Goal: Contribute content: Contribute content

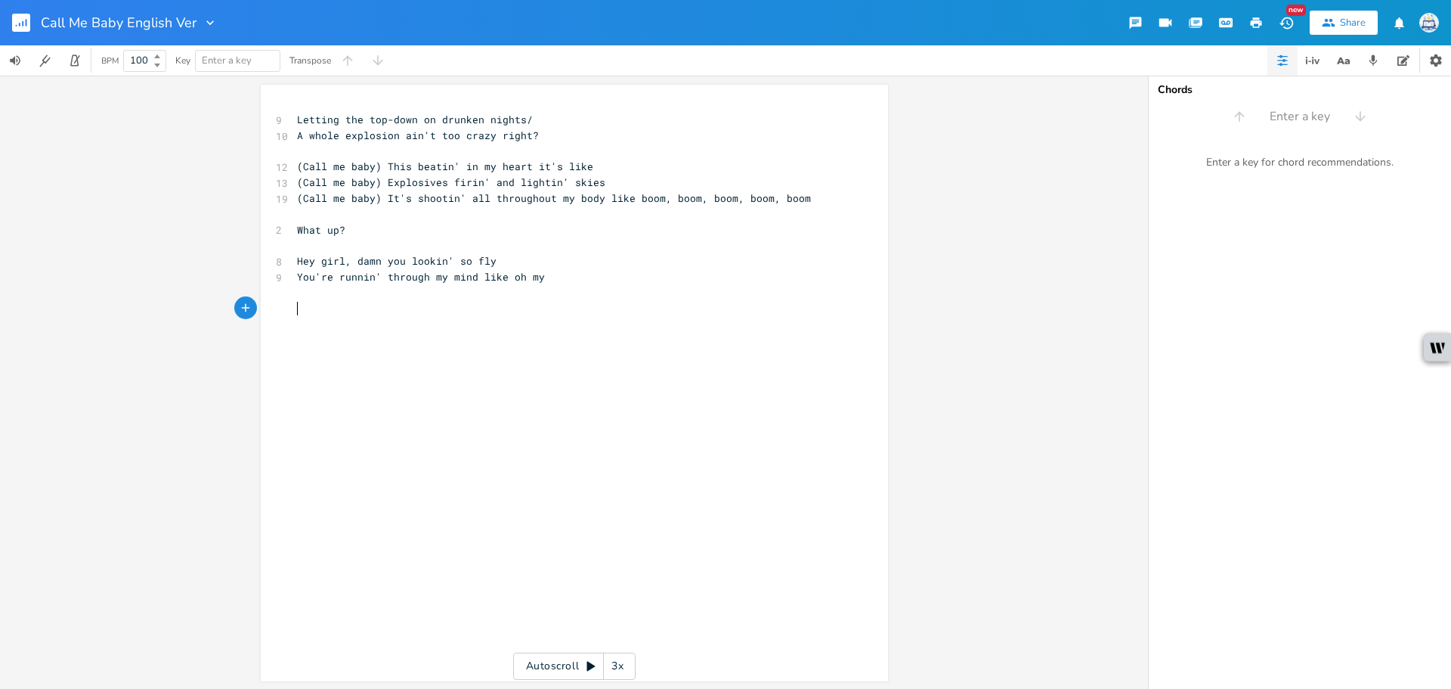
scroll to position [0, 6]
click at [630, 302] on pre "​" at bounding box center [567, 309] width 546 height 16
click at [630, 296] on pre "​" at bounding box center [567, 293] width 546 height 16
type textarea "I can't seem to"
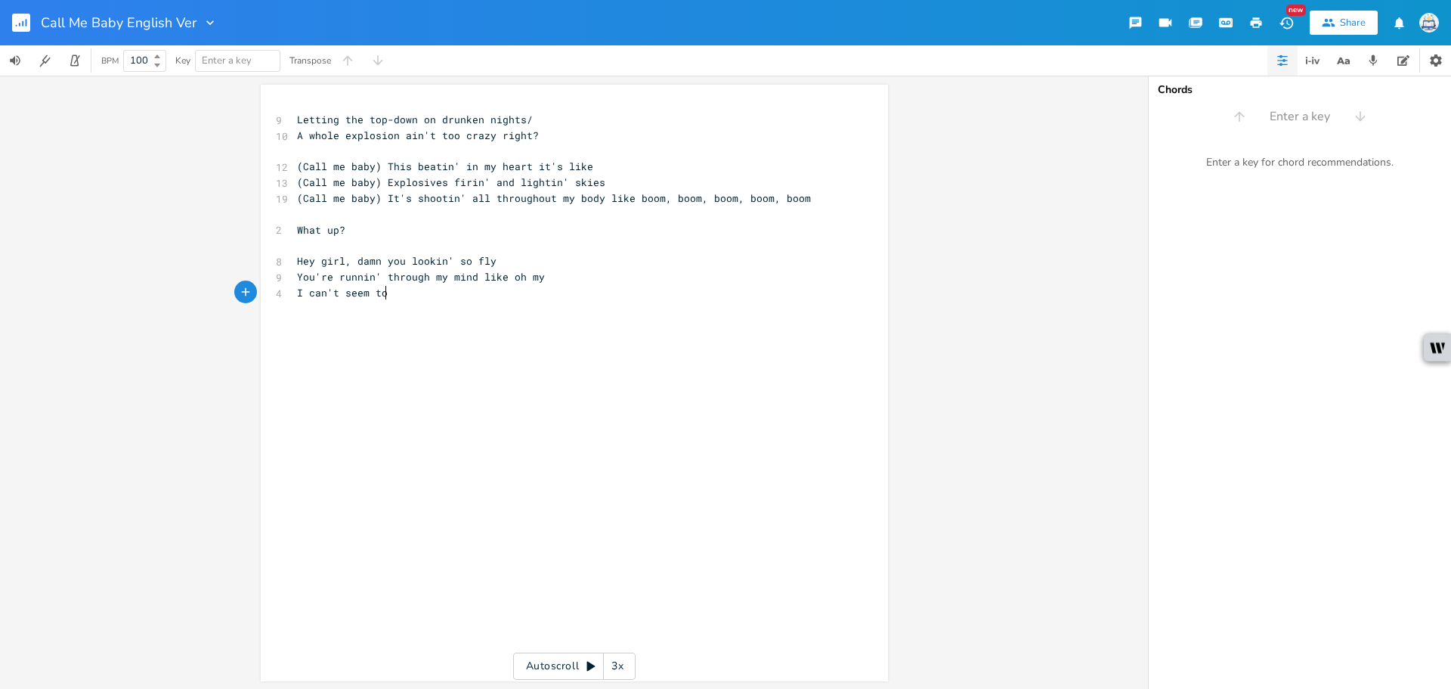
click at [608, 184] on pre "(Call me baby) Explosives firin' and lightin' skies" at bounding box center [567, 183] width 546 height 16
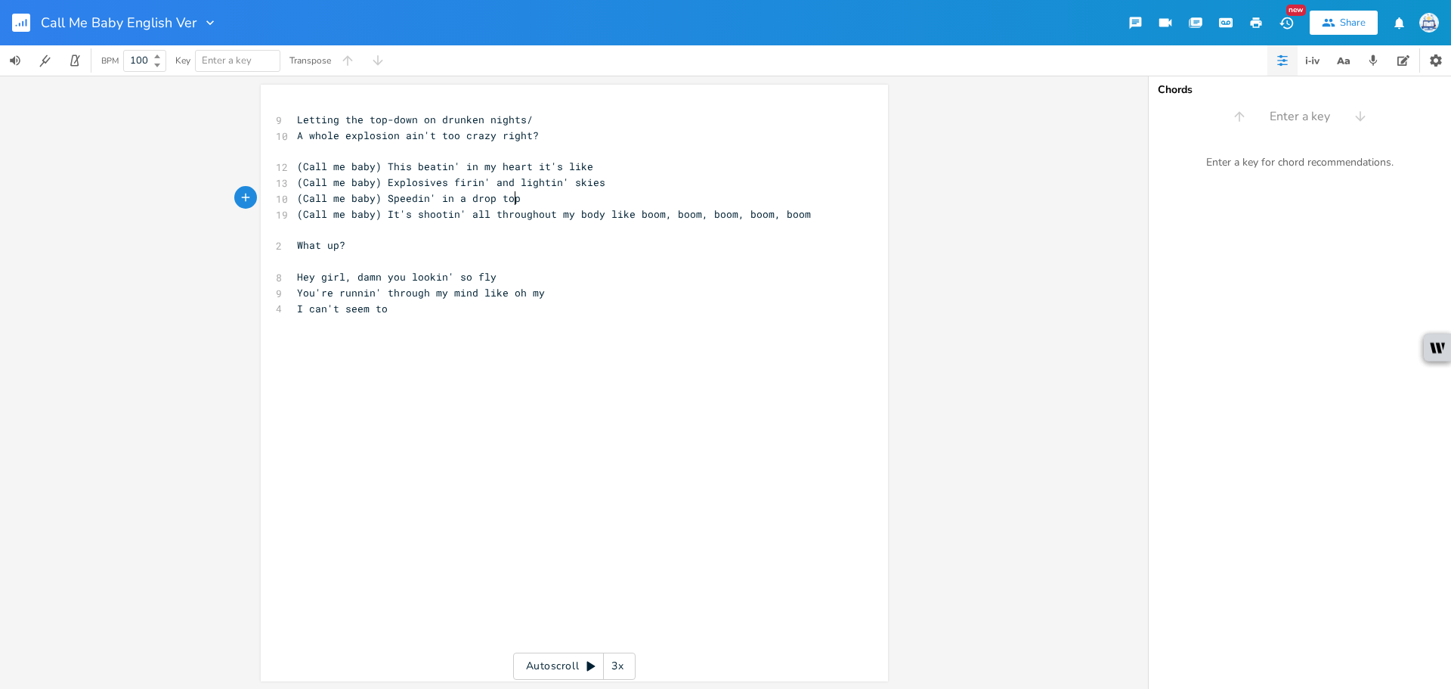
scroll to position [0, 169]
type textarea "(Call me baby) Speedin' in a drop top to city highs"
type textarea "ts"
click at [572, 202] on span "(Call me baby) Speedin' in a drop top to city hights" at bounding box center [454, 198] width 314 height 14
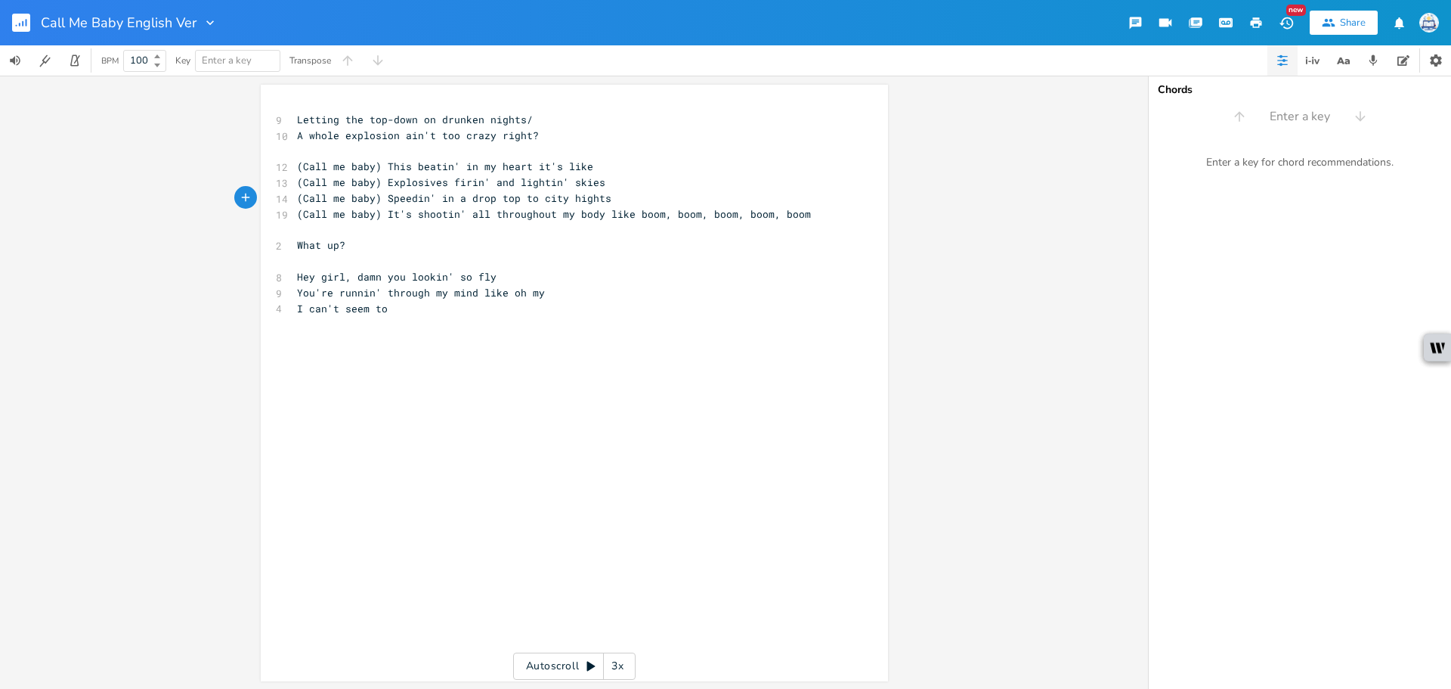
type textarea "e"
click at [612, 291] on pre "You're runnin' through my mind like oh my" at bounding box center [567, 293] width 546 height 16
drag, startPoint x: 619, startPoint y: 197, endPoint x: 517, endPoint y: 201, distance: 102.1
click at [517, 201] on pre "(Call me baby) Speedin' in a drop top to city heights" at bounding box center [567, 198] width 546 height 16
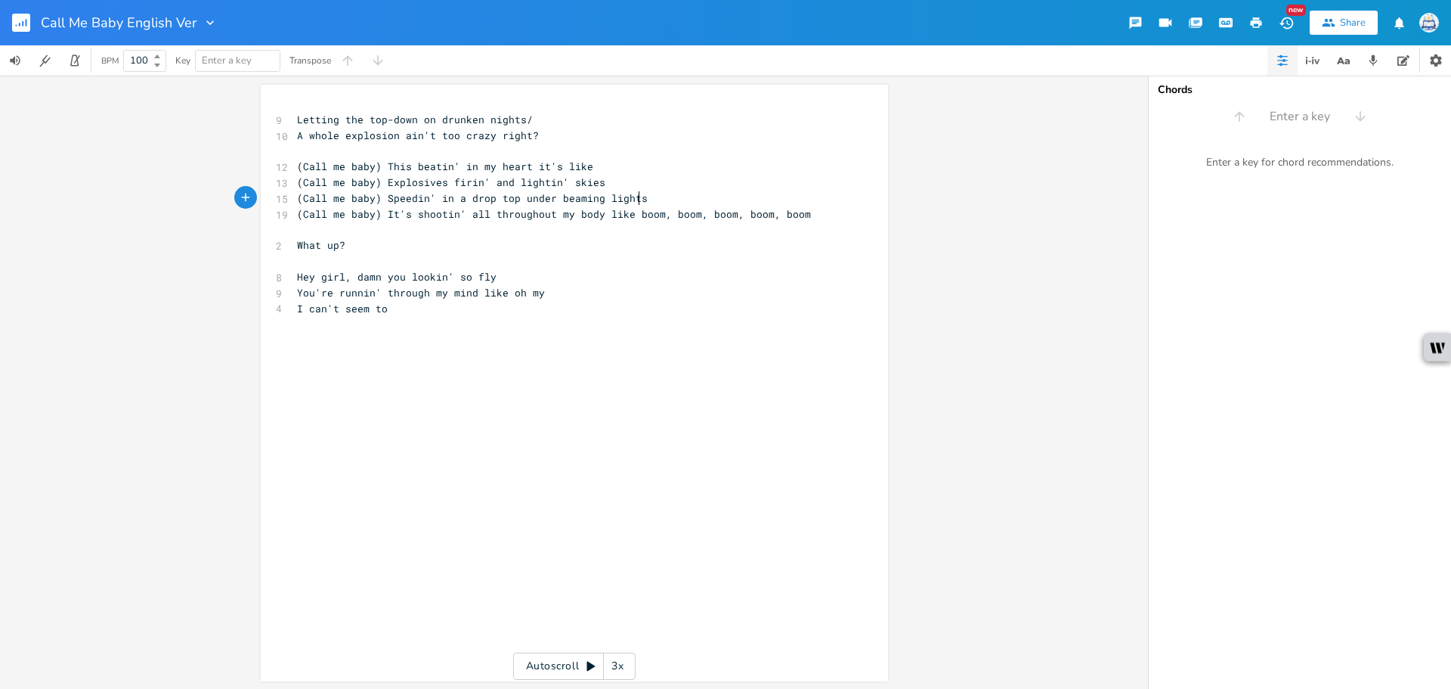
scroll to position [0, 94]
type textarea "under beaming lights"
click at [808, 206] on pre "(Call me baby) It's shootin' all throughout my body like boom, boom, boom, boom…" at bounding box center [567, 214] width 546 height 16
click at [812, 211] on pre "(Call me baby) It's shootin' all throughout my body like boom, boom, boom, boom…" at bounding box center [567, 214] width 546 height 16
type textarea "under beaming lights"
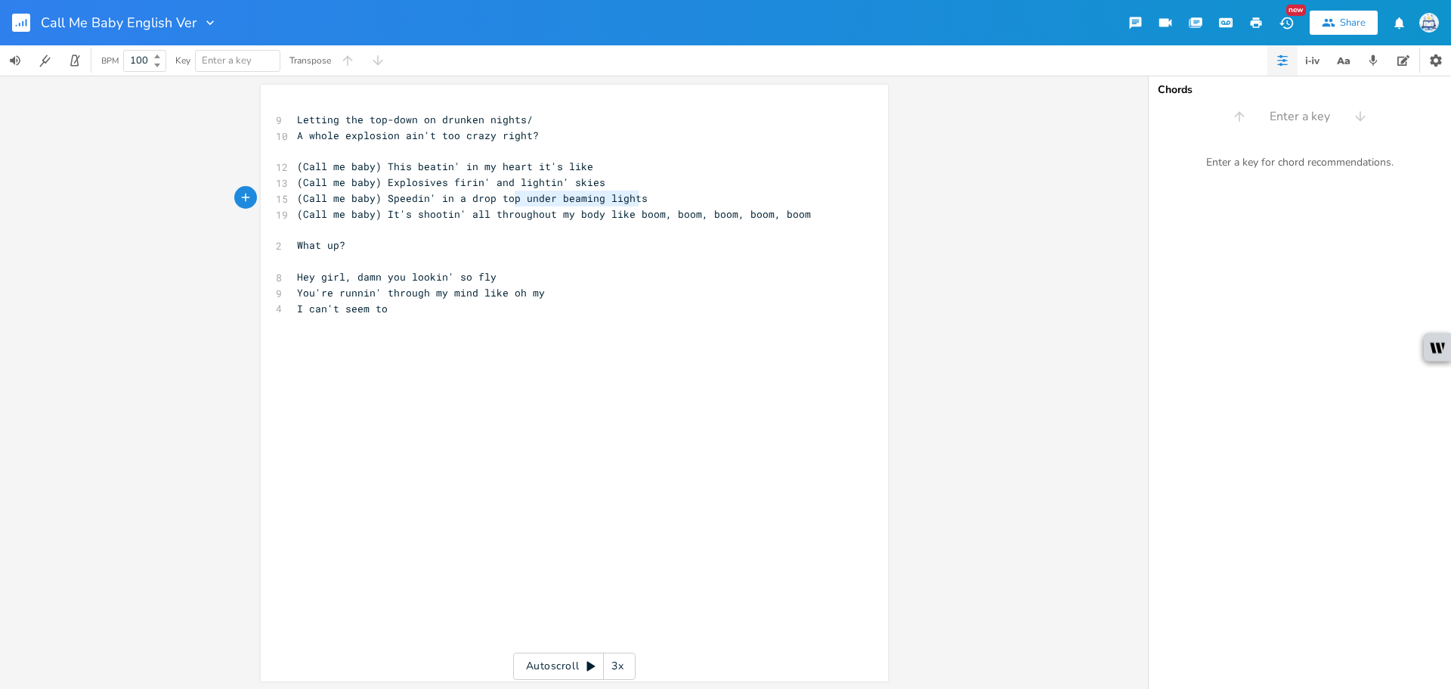
drag, startPoint x: 635, startPoint y: 198, endPoint x: 513, endPoint y: 200, distance: 121.7
click at [513, 200] on pre "(Call me baby) Speedin' in a drop top under beaming lights" at bounding box center [567, 198] width 546 height 16
type textarea "on a sumemr n"
type textarea "mer night"
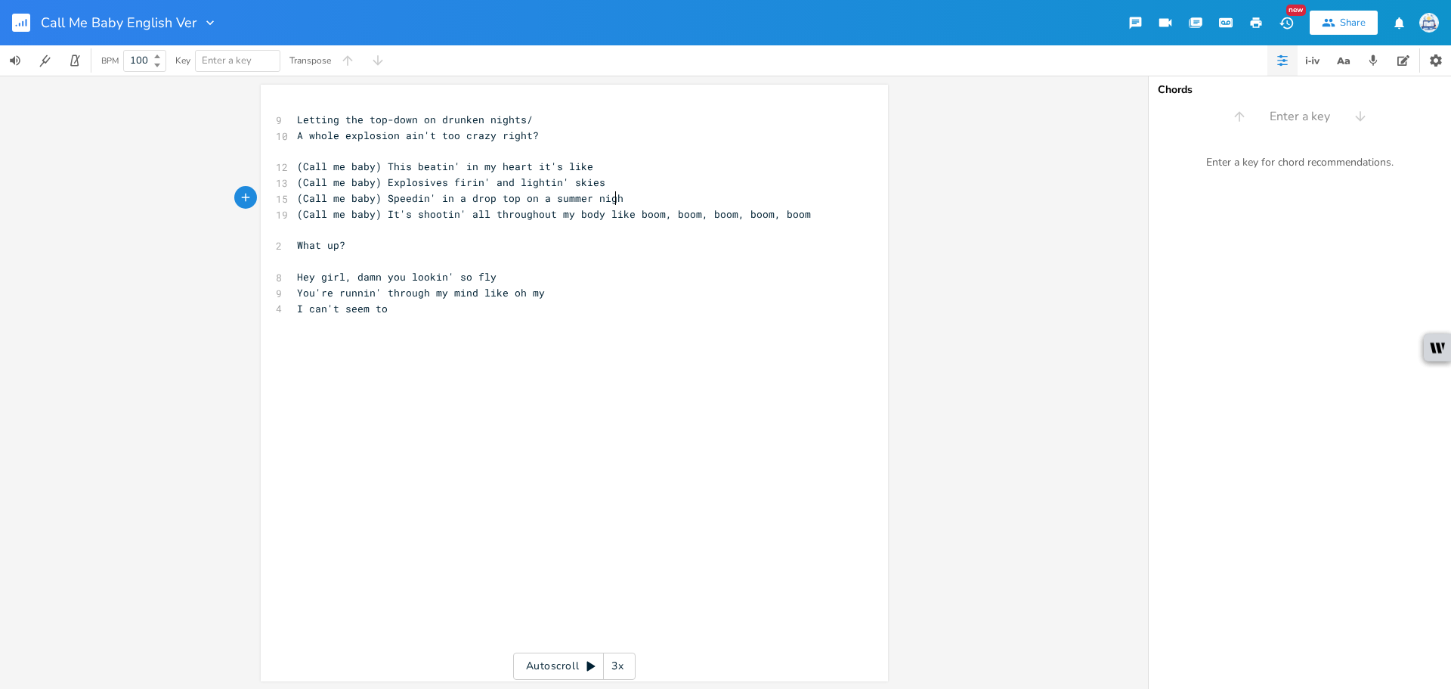
scroll to position [0, 42]
click at [813, 217] on pre "(Call me baby) It's shootin' all throughout my body like boom, boom, boom, boom…" at bounding box center [567, 214] width 546 height 16
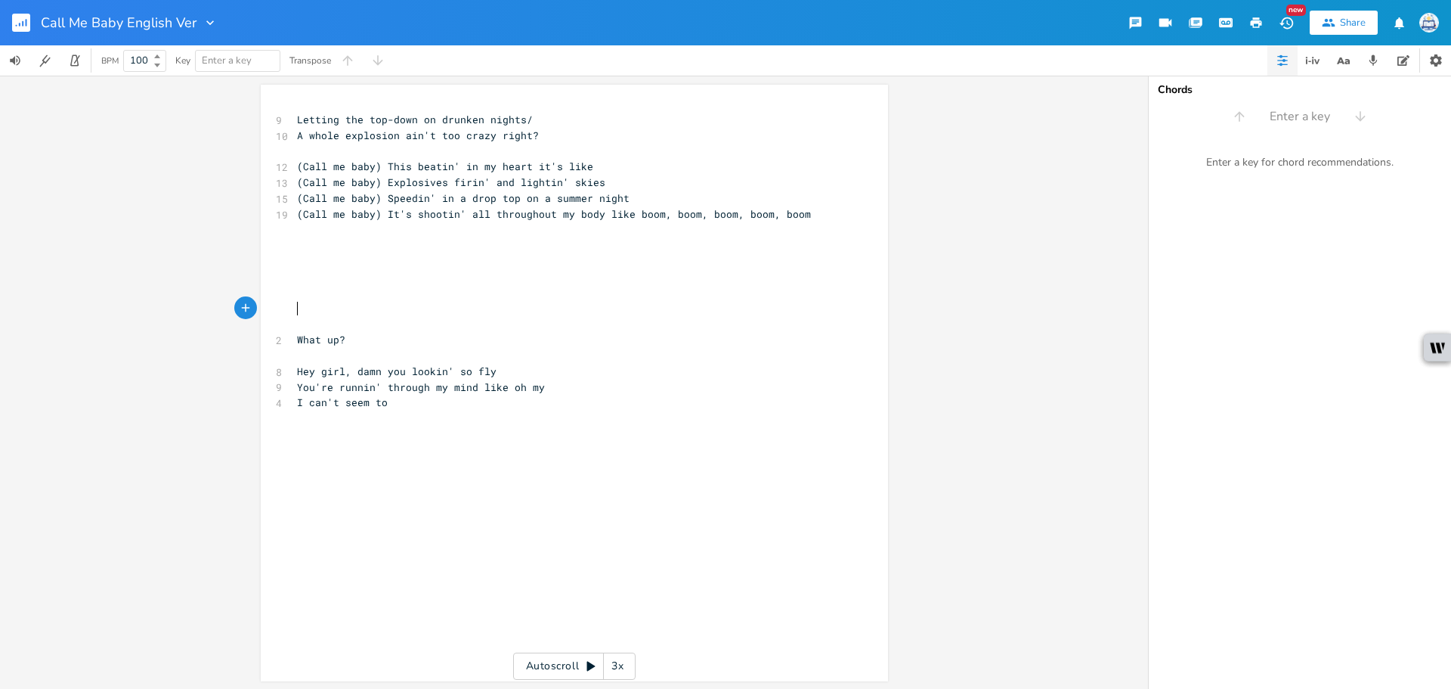
click at [595, 228] on pre "​" at bounding box center [567, 230] width 546 height 16
click at [583, 248] on pre "​" at bounding box center [567, 245] width 546 height 16
type textarea "(Call me baby)"
drag, startPoint x: 374, startPoint y: 170, endPoint x: 221, endPoint y: 170, distance: 152.7
click at [221, 170] on div "(Call me baby) x 9 Letting the top-down on drunken nights/ 10 A whole explosion…" at bounding box center [574, 382] width 1148 height 613
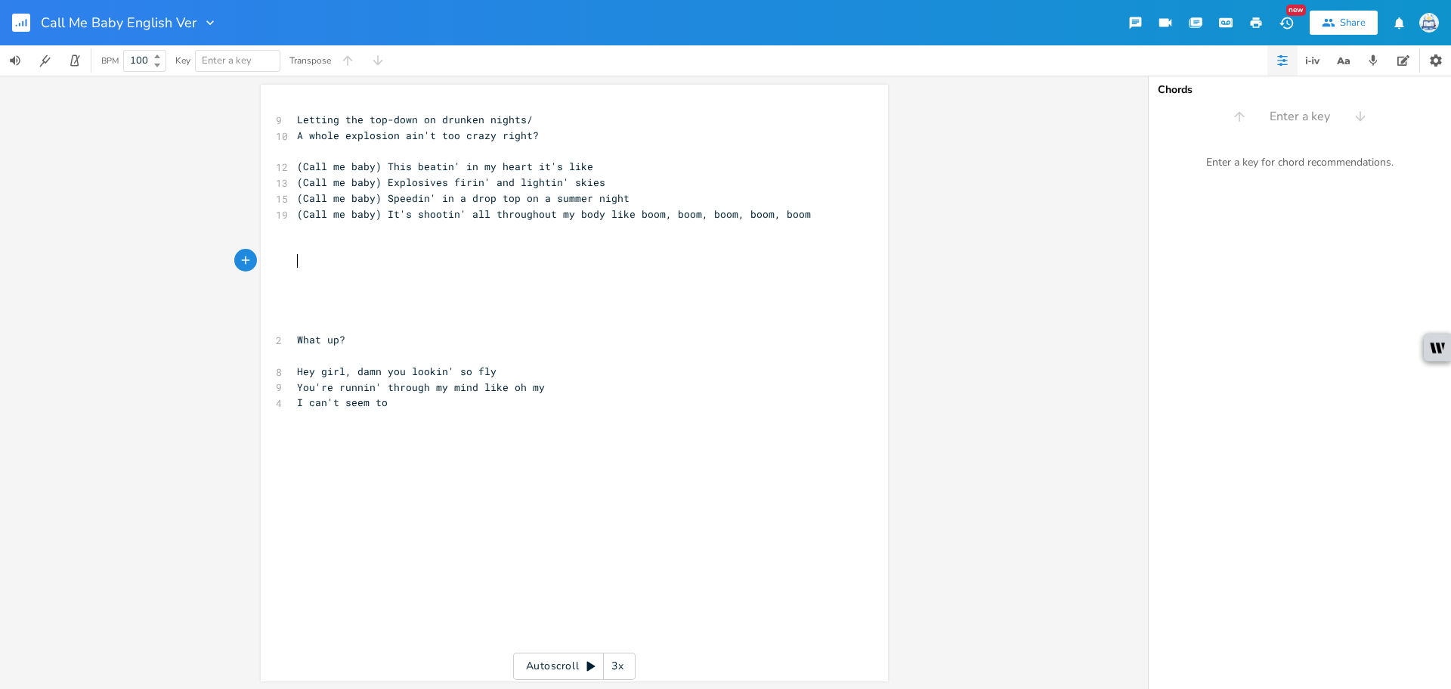
click at [352, 255] on pre "​" at bounding box center [567, 261] width 546 height 16
paste textarea "T"
type textarea "Thi"
type textarea "This sht"
type textarea "it is kinda crazy right/"
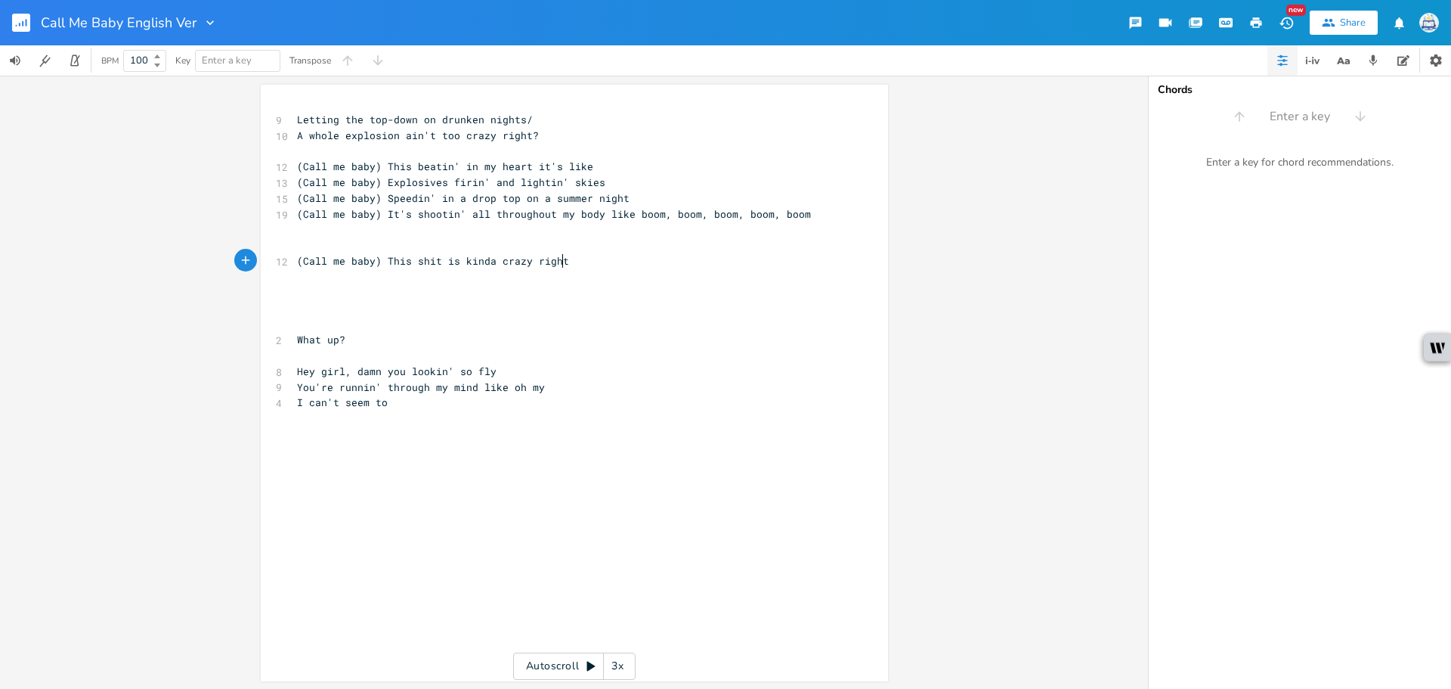
type textarea ">"
type textarea "?"
type textarea "like"
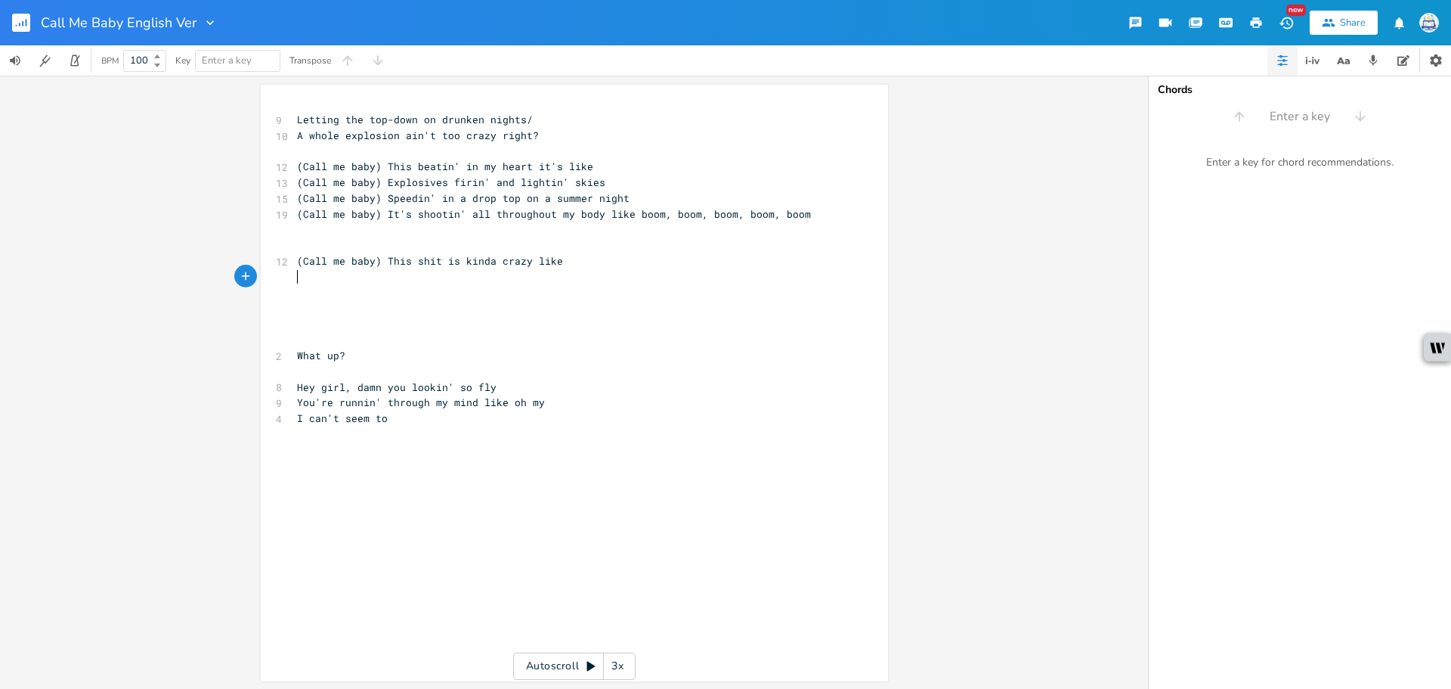
paste textarea
type textarea "Feelin' like ou"
type textarea "you could be the one tonight"
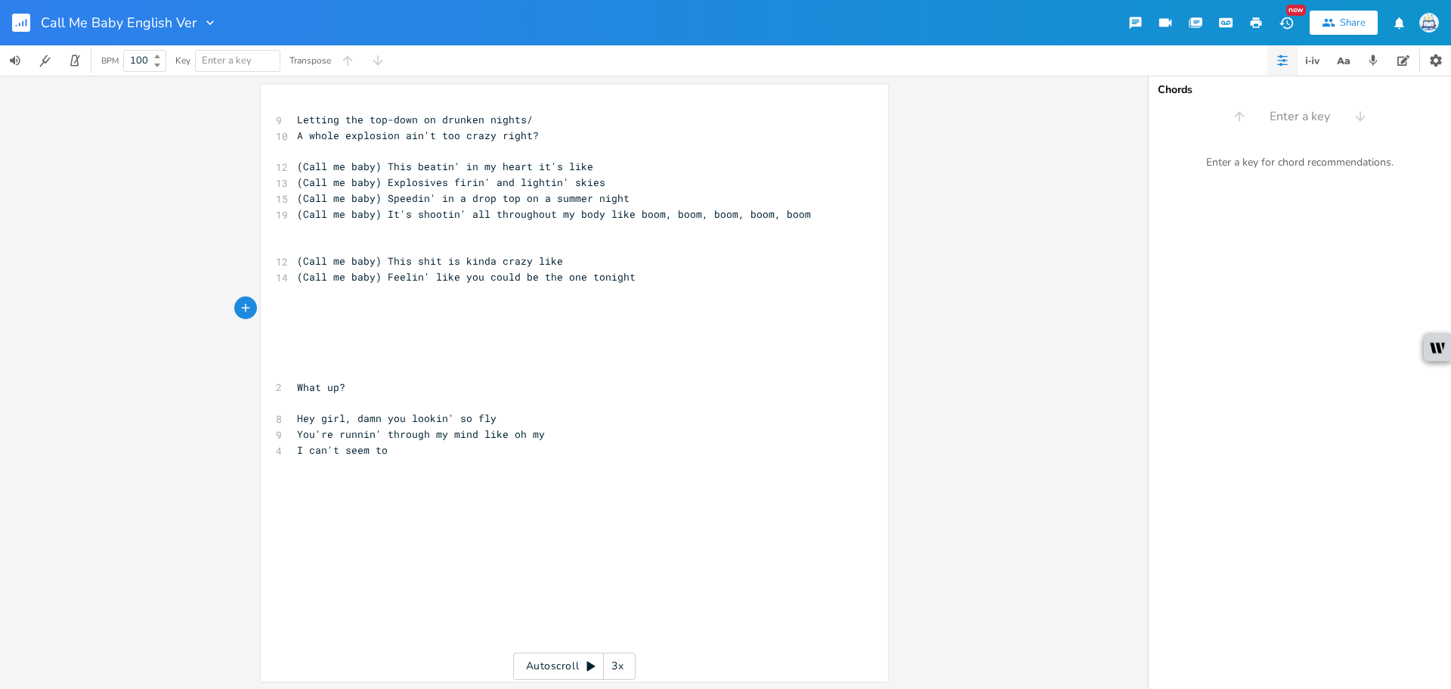
paste textarea
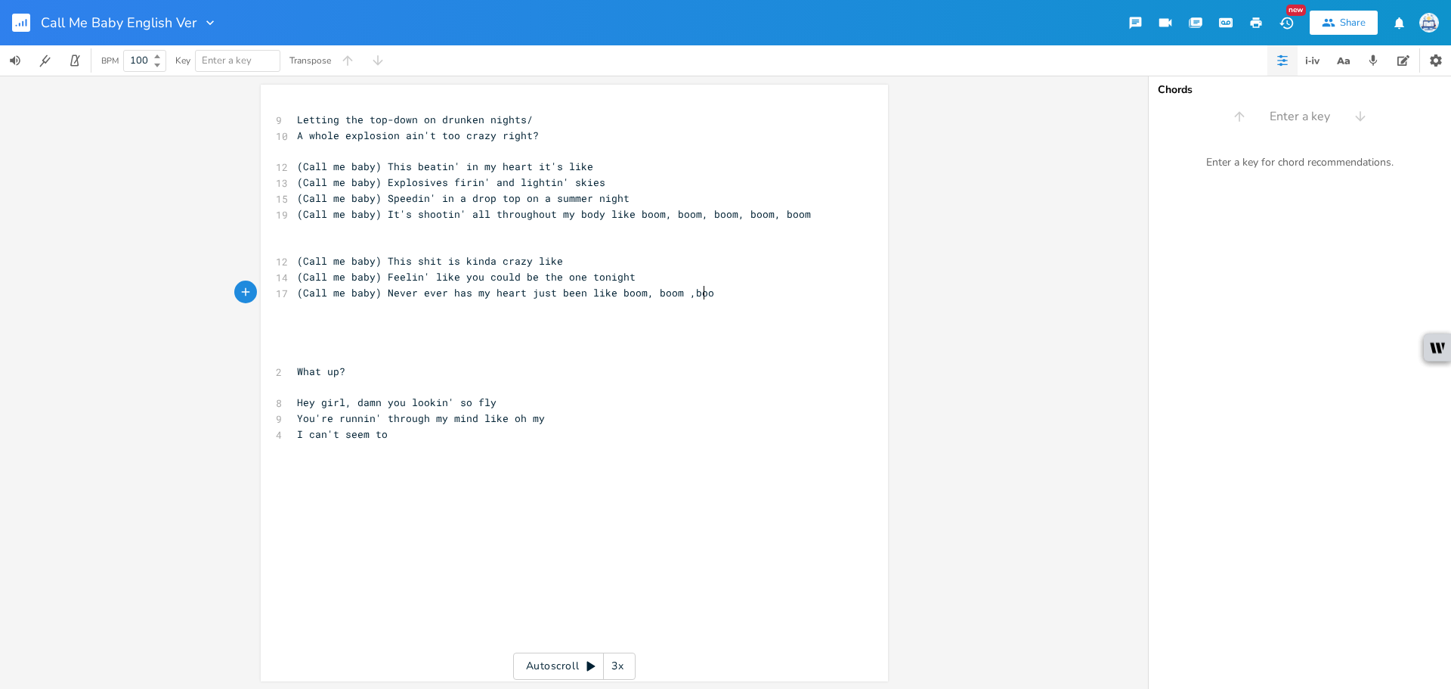
type textarea "Never ever has my heart just been like boom, boom ,boom"
type textarea "m, boom, boom, boom"
drag, startPoint x: 560, startPoint y: 258, endPoint x: 522, endPoint y: 260, distance: 38.6
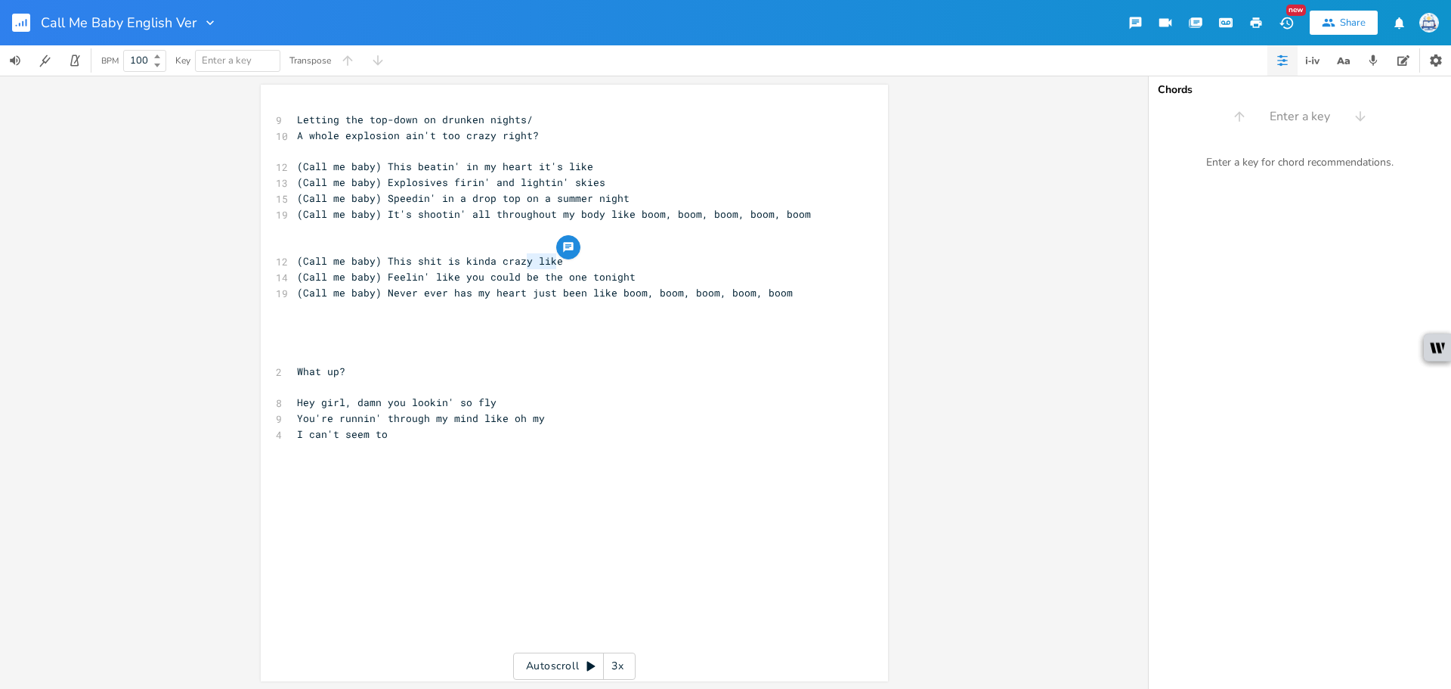
click at [522, 260] on pre "(Call me baby) This shit is kinda crazy like" at bounding box center [567, 261] width 546 height 16
type textarea ", right?"
drag, startPoint x: 423, startPoint y: 275, endPoint x: 382, endPoint y: 275, distance: 40.1
click at [382, 275] on span "(Call me baby) Feelin' like you could be the one tonight" at bounding box center [466, 277] width 339 height 14
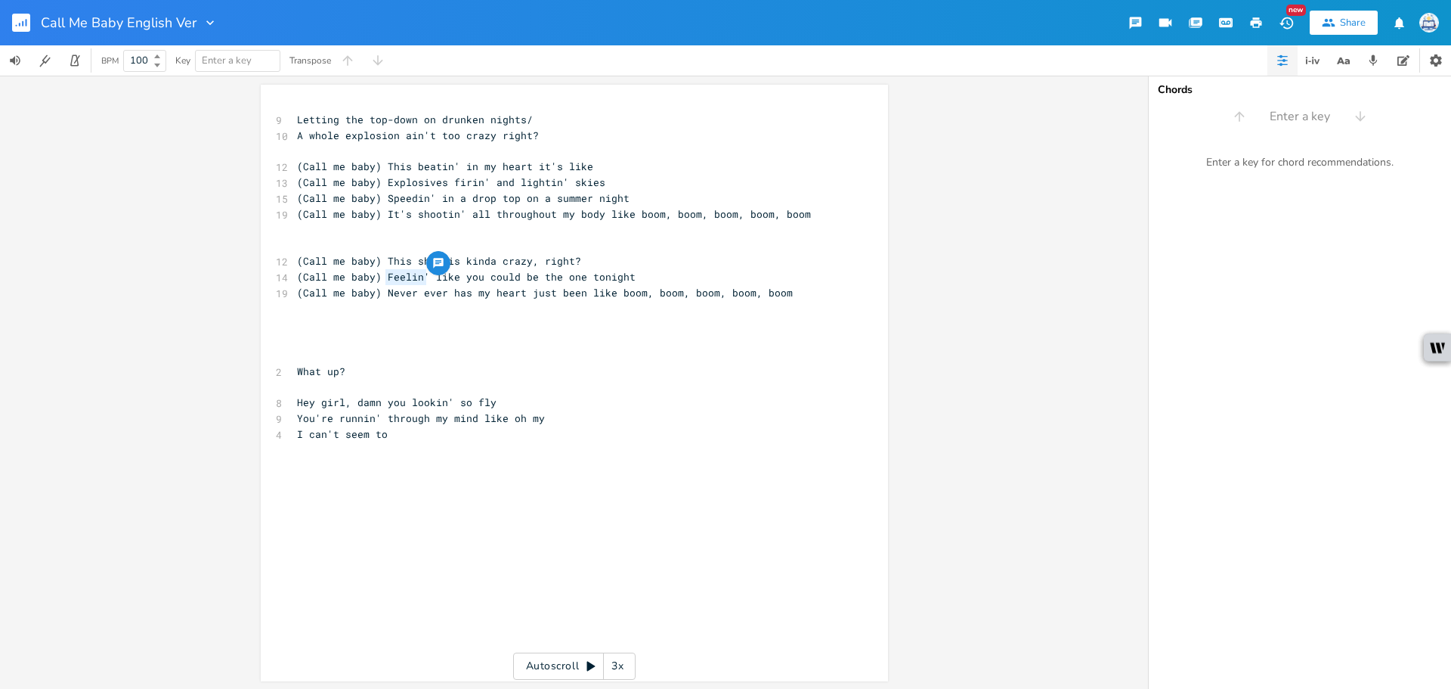
type textarea "at"
type textarea "T"
type textarea "Thinkin' you"
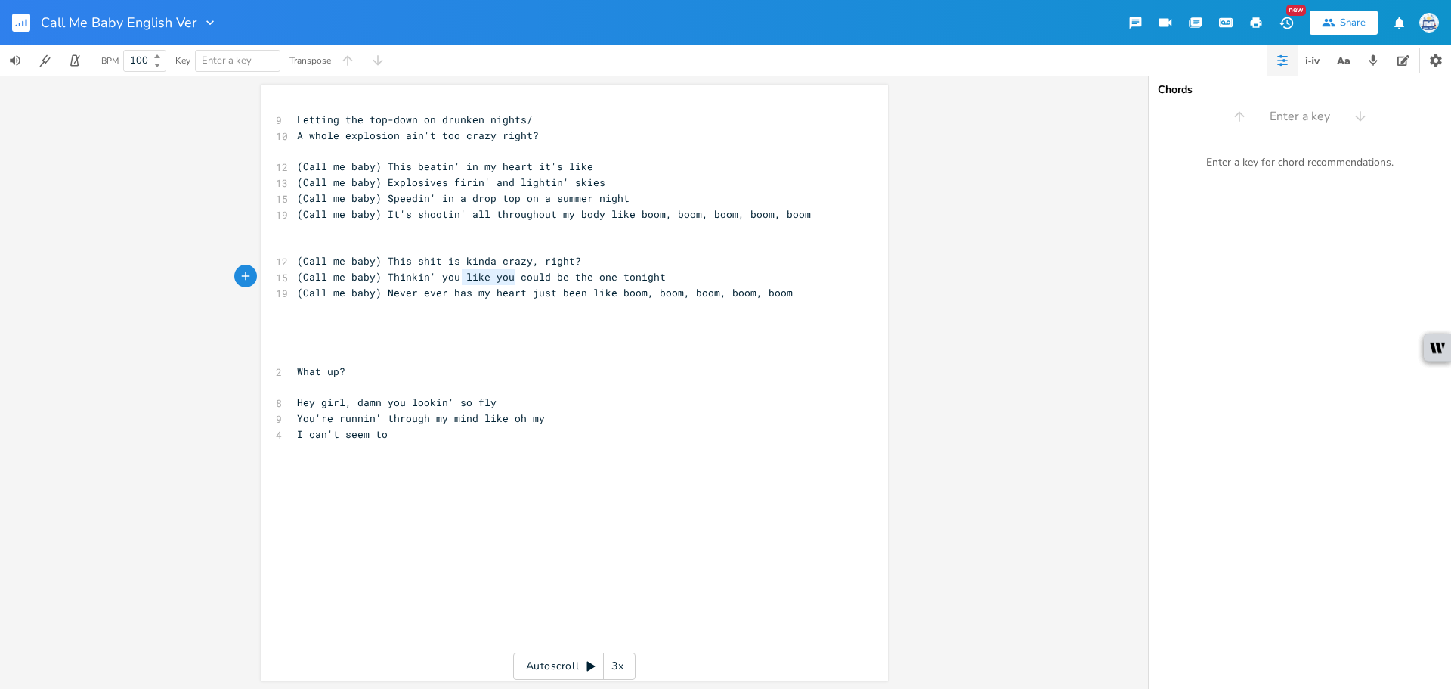
drag, startPoint x: 509, startPoint y: 278, endPoint x: 457, endPoint y: 277, distance: 51.4
click at [457, 277] on span "(Call me baby) Thinkin' you like you could be the one tonight" at bounding box center [481, 277] width 369 height 14
type textarea "="
click at [634, 339] on pre "​" at bounding box center [567, 340] width 546 height 16
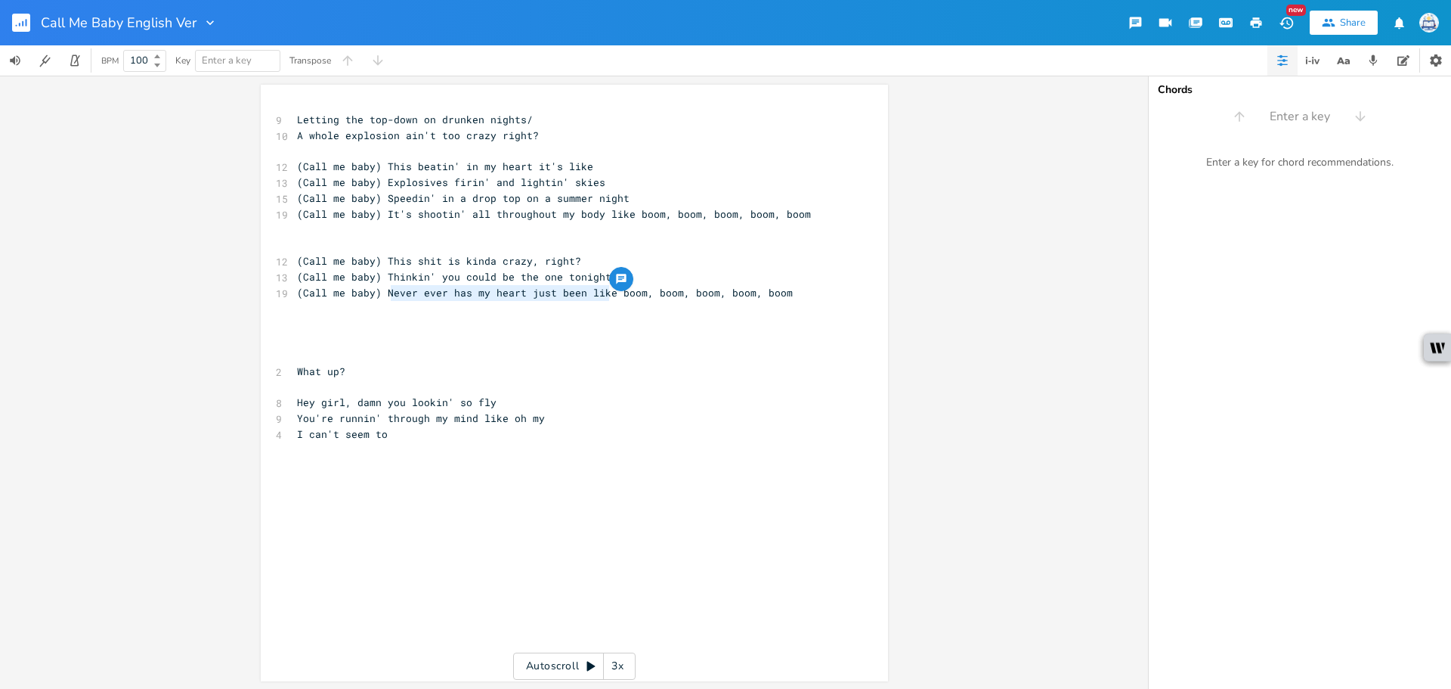
drag, startPoint x: 605, startPoint y: 294, endPoint x: 386, endPoint y: 299, distance: 220.0
click at [386, 299] on span "(Call me baby) Never ever has my heart just been like boom, boom, boom, boom, b…" at bounding box center [545, 293] width 496 height 14
type textarea "ever ever has my heart just been like"
click at [392, 301] on pre "​" at bounding box center [567, 309] width 546 height 16
type textarea "ever ever has my heart just bee"
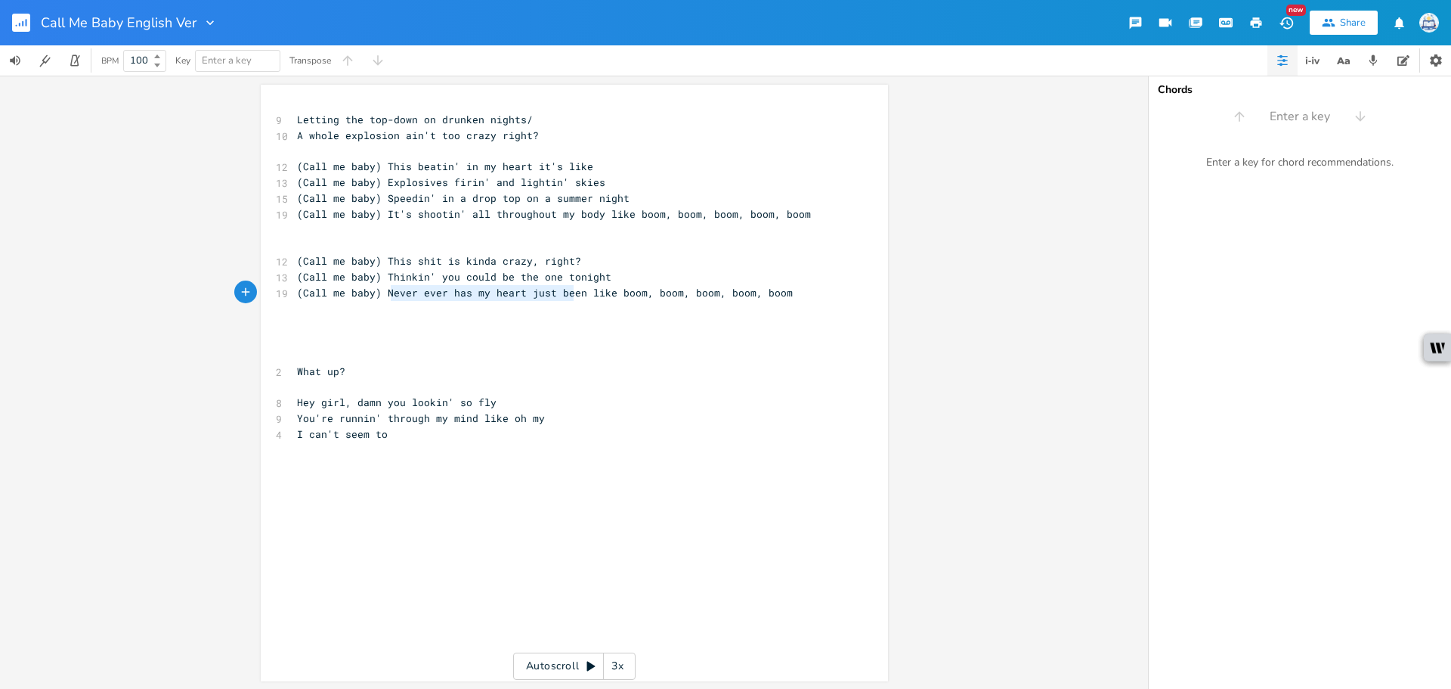
drag, startPoint x: 572, startPoint y: 295, endPoint x: 389, endPoint y: 295, distance: 182.9
click at [389, 295] on span "(Call me baby) Never ever has my heart just been like boom, boom, boom, boom, b…" at bounding box center [545, 293] width 496 height 14
type textarea "ever ever has my heart just"
drag, startPoint x: 384, startPoint y: 293, endPoint x: 549, endPoint y: 295, distance: 164.8
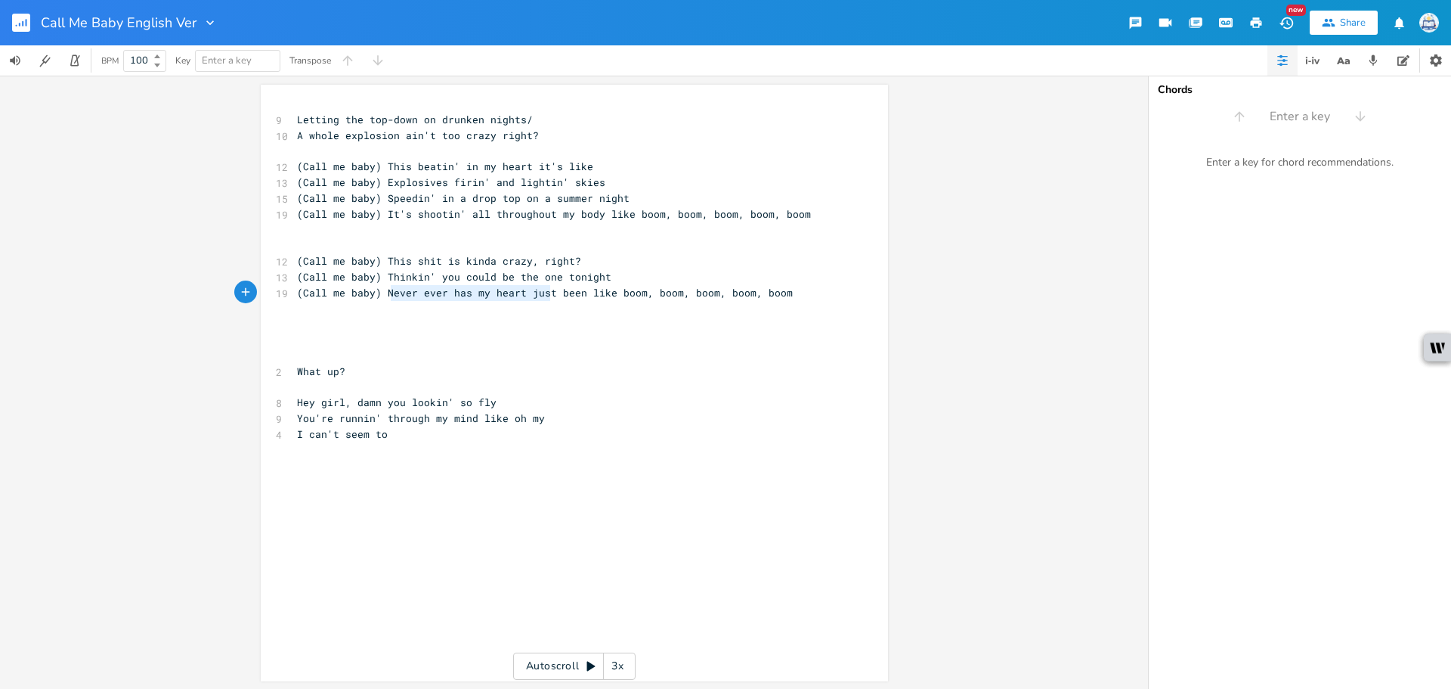
click at [549, 295] on span "(Call me baby) Never ever has my heart just been like boom, boom, boom, boom, b…" at bounding box center [545, 293] width 496 height 14
click at [547, 298] on span "(Call me baby) Never ever has my heart just been like boom, boom, boom, boom, b…" at bounding box center [545, 293] width 496 height 14
click at [573, 294] on span "(Call me baby) Never ever has my heart just been like boom, boom, boom, boom, b…" at bounding box center [545, 293] width 496 height 14
type textarea "Never ever has my heart just been like"
drag, startPoint x: 602, startPoint y: 296, endPoint x: 382, endPoint y: 294, distance: 220.0
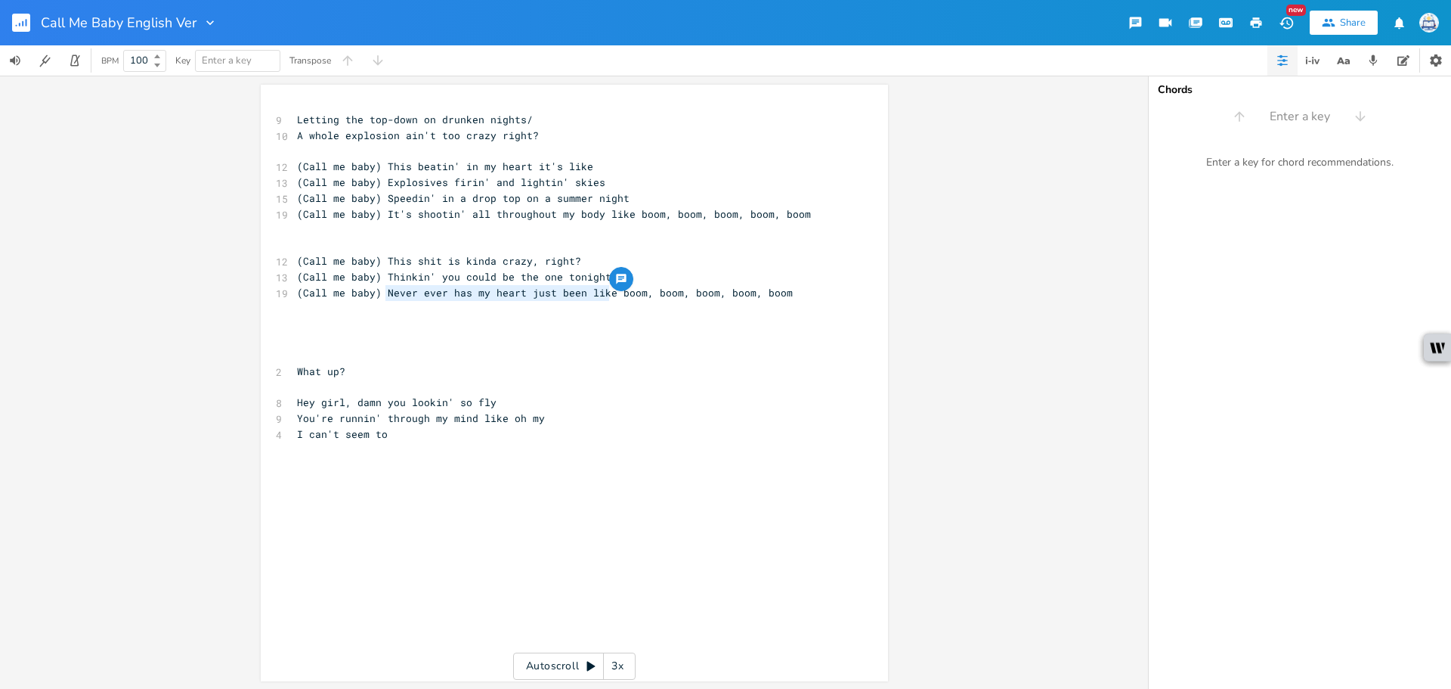
click at [382, 294] on span "(Call me baby) Never ever has my heart just been like boom, boom, boom, boom, b…" at bounding box center [545, 293] width 496 height 14
click at [561, 141] on pre "A whole explosion ain't too crazy right?" at bounding box center [567, 136] width 546 height 16
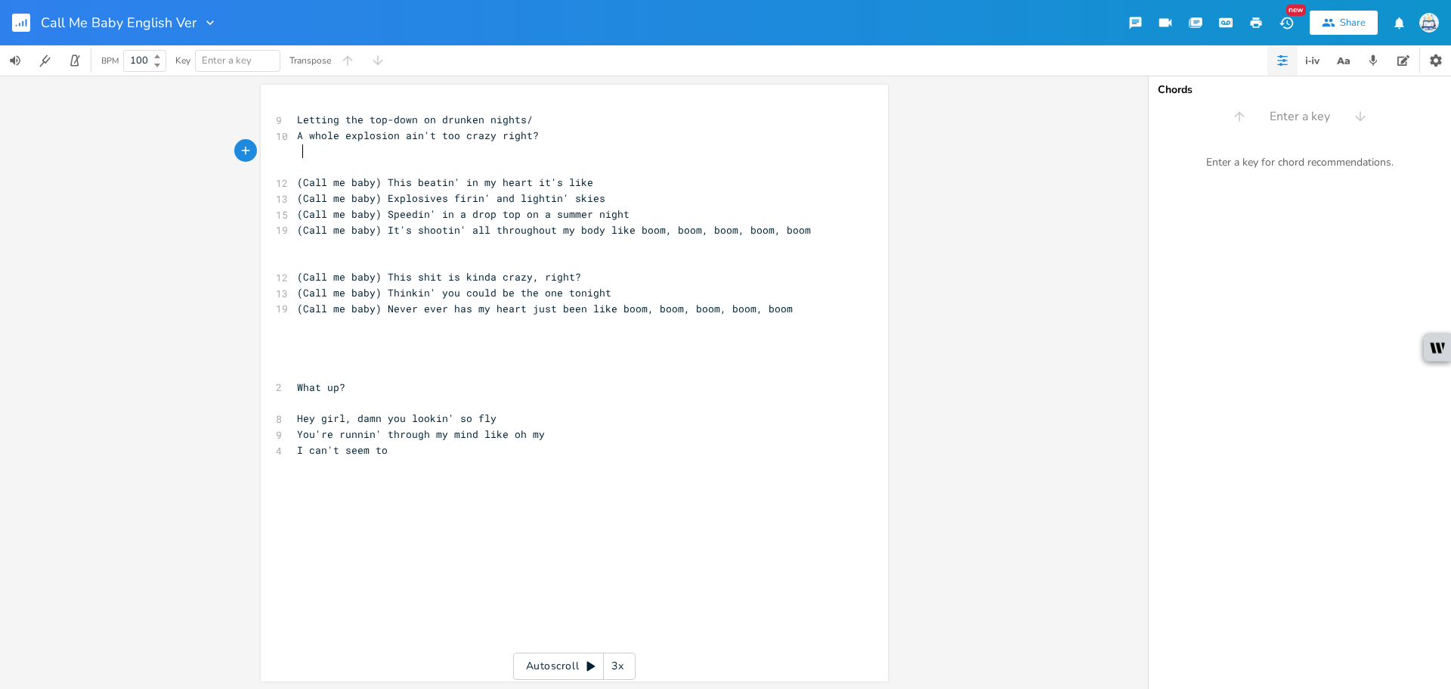
paste textarea "t"
click at [603, 316] on pre "​" at bounding box center [567, 324] width 546 height 16
type textarea "t"
drag, startPoint x: 612, startPoint y: 308, endPoint x: 380, endPoint y: 308, distance: 231.3
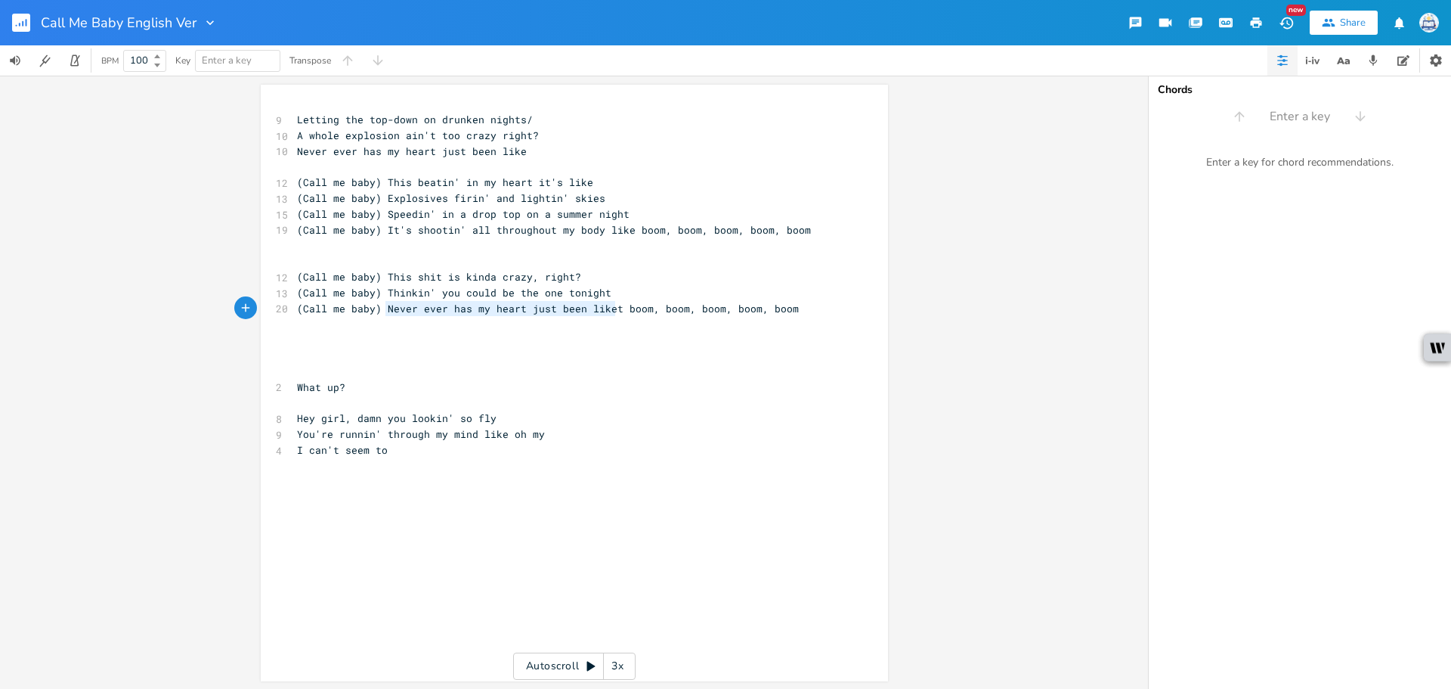
click at [380, 308] on span "(Call me baby) Never ever has my heart just been liket boom, boom, boom, boom, …" at bounding box center [548, 309] width 502 height 14
type textarea "Never ever has my heart just been liket"
click at [615, 288] on div "button" at bounding box center [627, 295] width 24 height 24
click at [590, 288] on span "(Call me baby) Thinkin' you could be the one tonight" at bounding box center [454, 293] width 314 height 14
drag, startPoint x: 603, startPoint y: 292, endPoint x: 559, endPoint y: 292, distance: 43.8
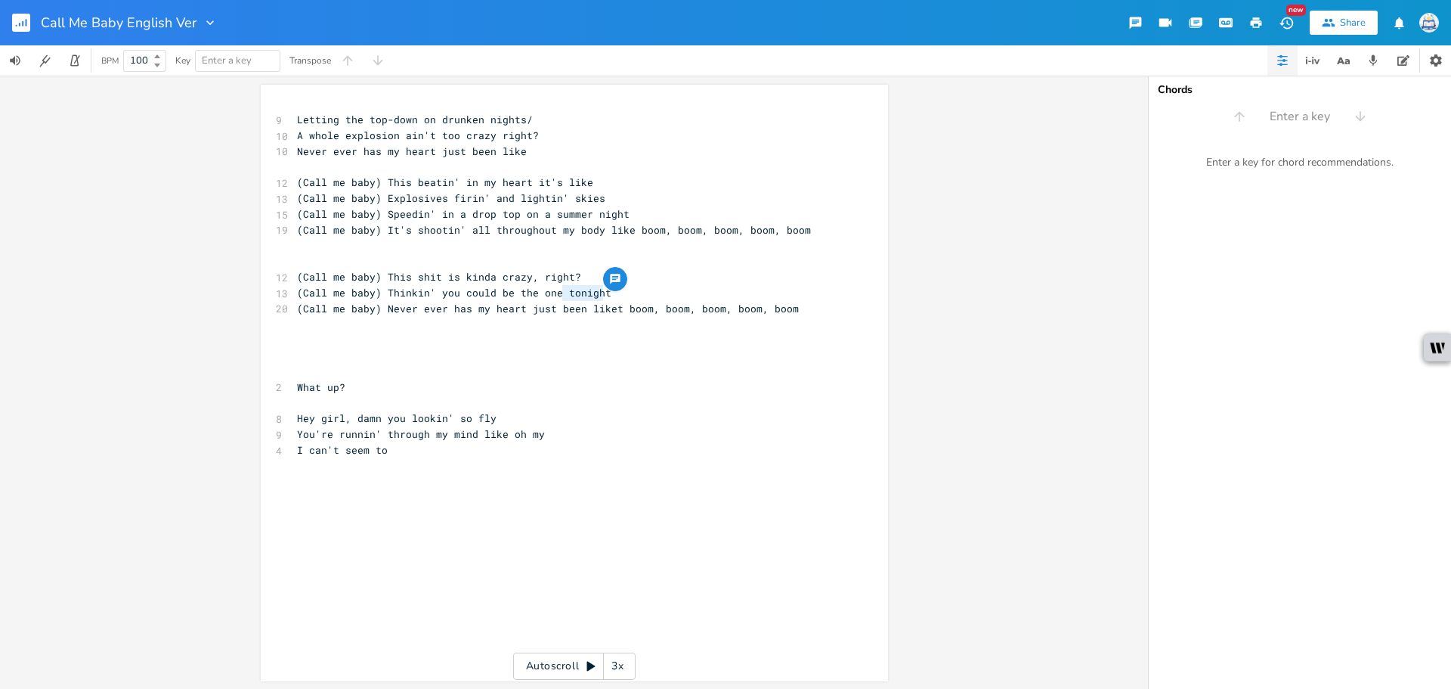
click at [559, 292] on pre "(Call me baby) Thinkin' you could be the one tonight" at bounding box center [567, 293] width 546 height 16
type textarea "I might--"
click at [647, 360] on pre "​" at bounding box center [567, 356] width 546 height 16
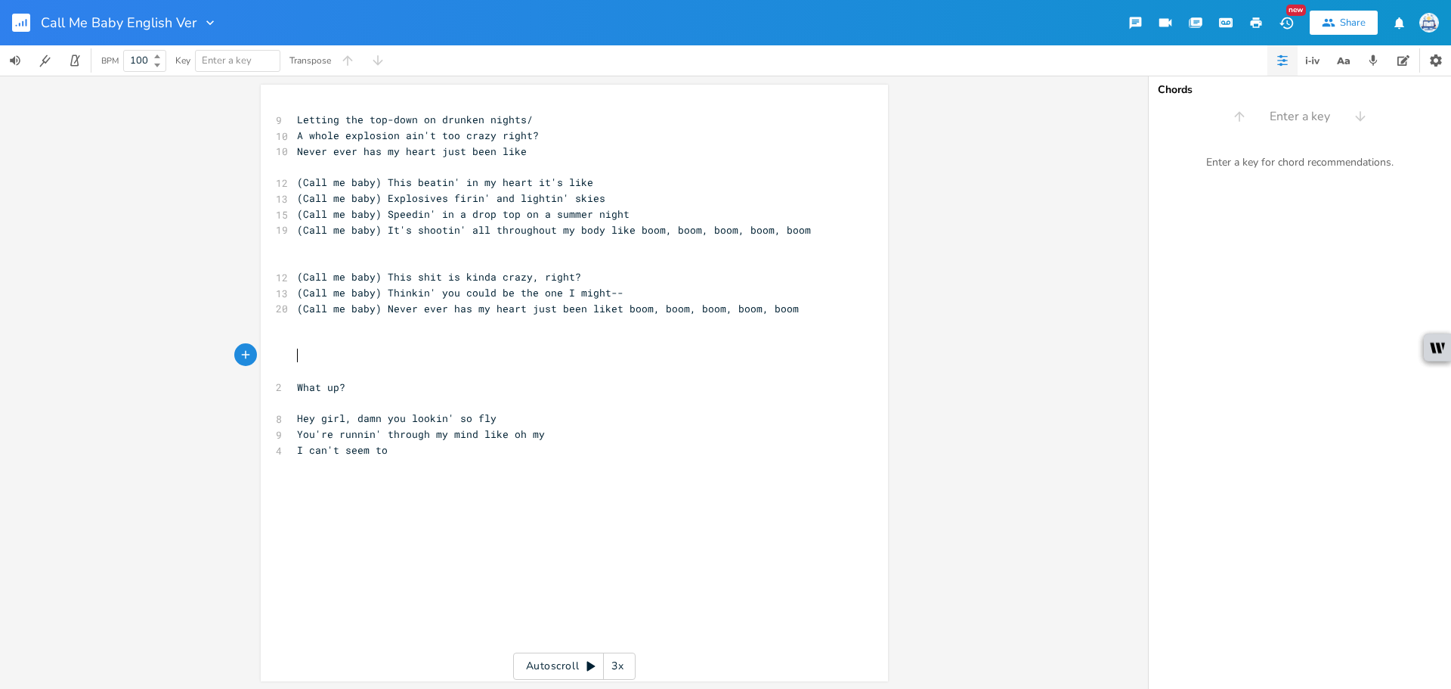
type textarea "e"
drag, startPoint x: 607, startPoint y: 308, endPoint x: 599, endPoint y: 308, distance: 7.6
click at [599, 308] on span "(Call me baby) Never ever has my heart just been liket boom, boom, boom, boom, …" at bounding box center [548, 309] width 502 height 14
drag, startPoint x: 616, startPoint y: 311, endPoint x: 381, endPoint y: 314, distance: 235.1
click at [381, 314] on span "(Call me baby) Never ever has my heart just been liket boom, boom, boom, boom, …" at bounding box center [548, 309] width 502 height 14
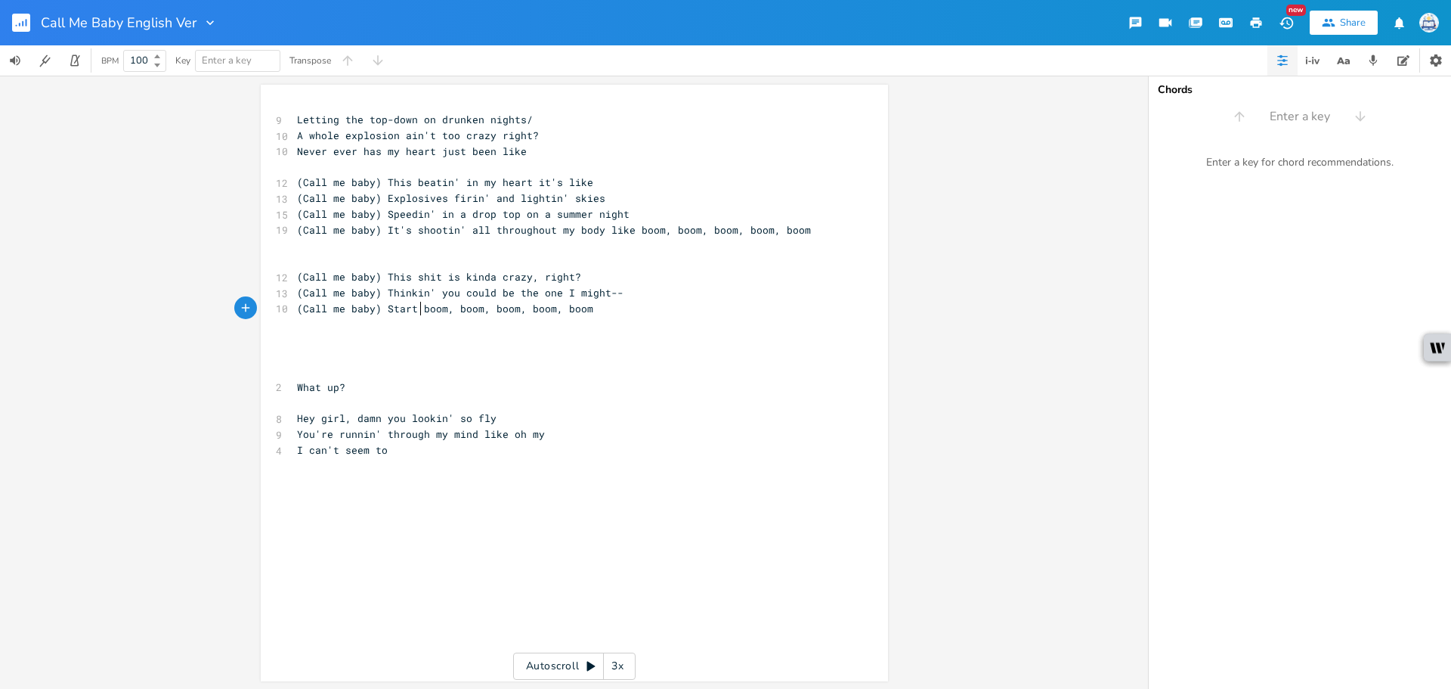
scroll to position [0, 25]
type textarea "Start"
type textarea "Fantasize a future where my heart is goin'"
click at [593, 452] on pre "I can't seem to" at bounding box center [567, 450] width 546 height 16
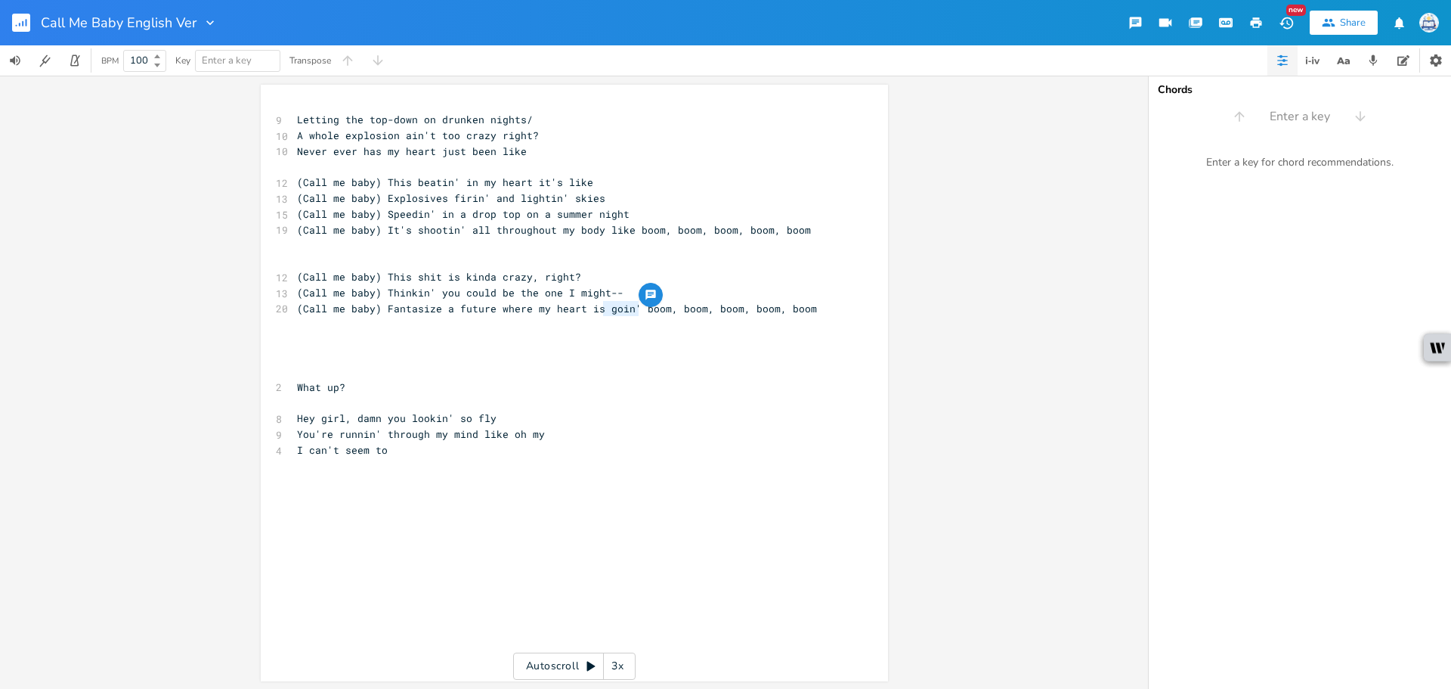
drag, startPoint x: 625, startPoint y: 311, endPoint x: 596, endPoint y: 311, distance: 28.7
click at [596, 311] on span "(Call me baby) Fantasize a future where my heart is goin' boom, boom, boom, boo…" at bounding box center [557, 309] width 520 height 14
type textarea "like"
drag, startPoint x: 627, startPoint y: 308, endPoint x: 379, endPoint y: 311, distance: 247.2
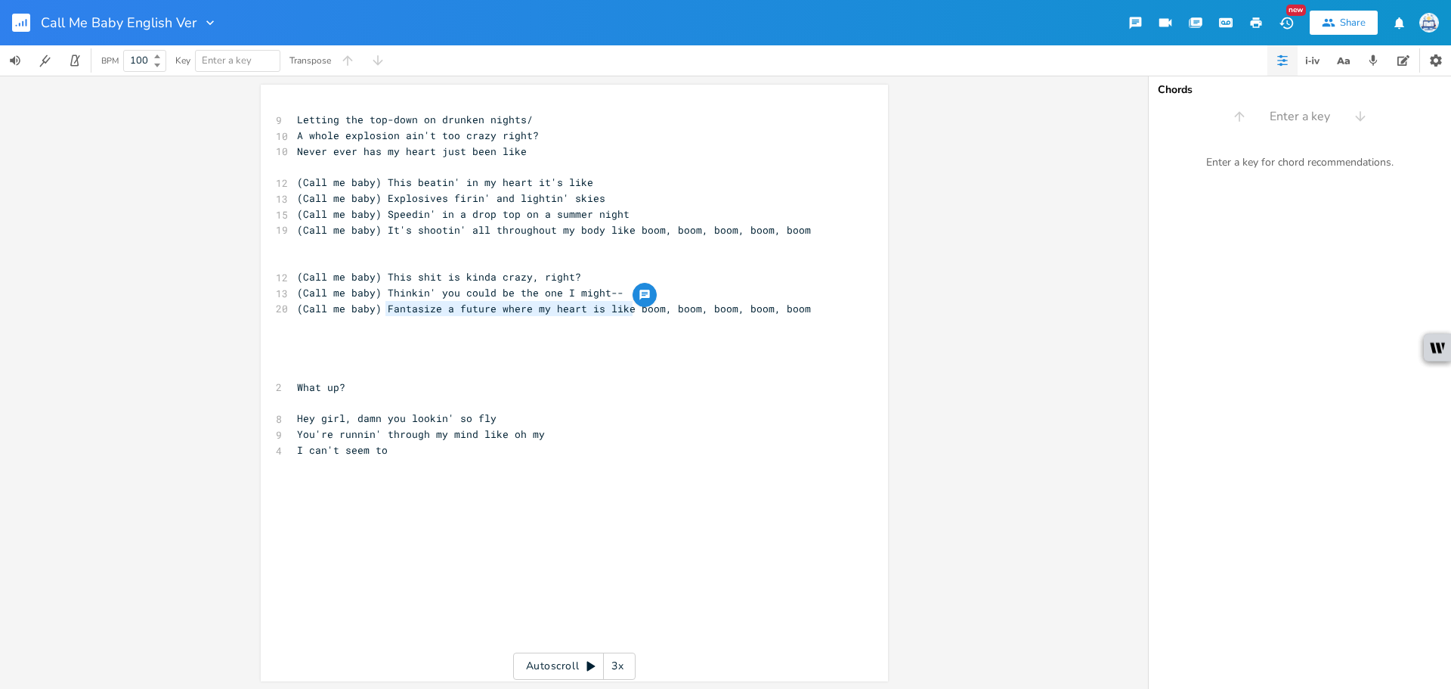
click at [379, 311] on span "(Call me baby) Fantasize a future where my heart is like boom, boom, boom, boom…" at bounding box center [554, 309] width 514 height 14
type textarea "Start a future where are hearts are like"
click at [427, 295] on span "(Call me baby) Thinkin' you could be the one I might--" at bounding box center [460, 293] width 327 height 14
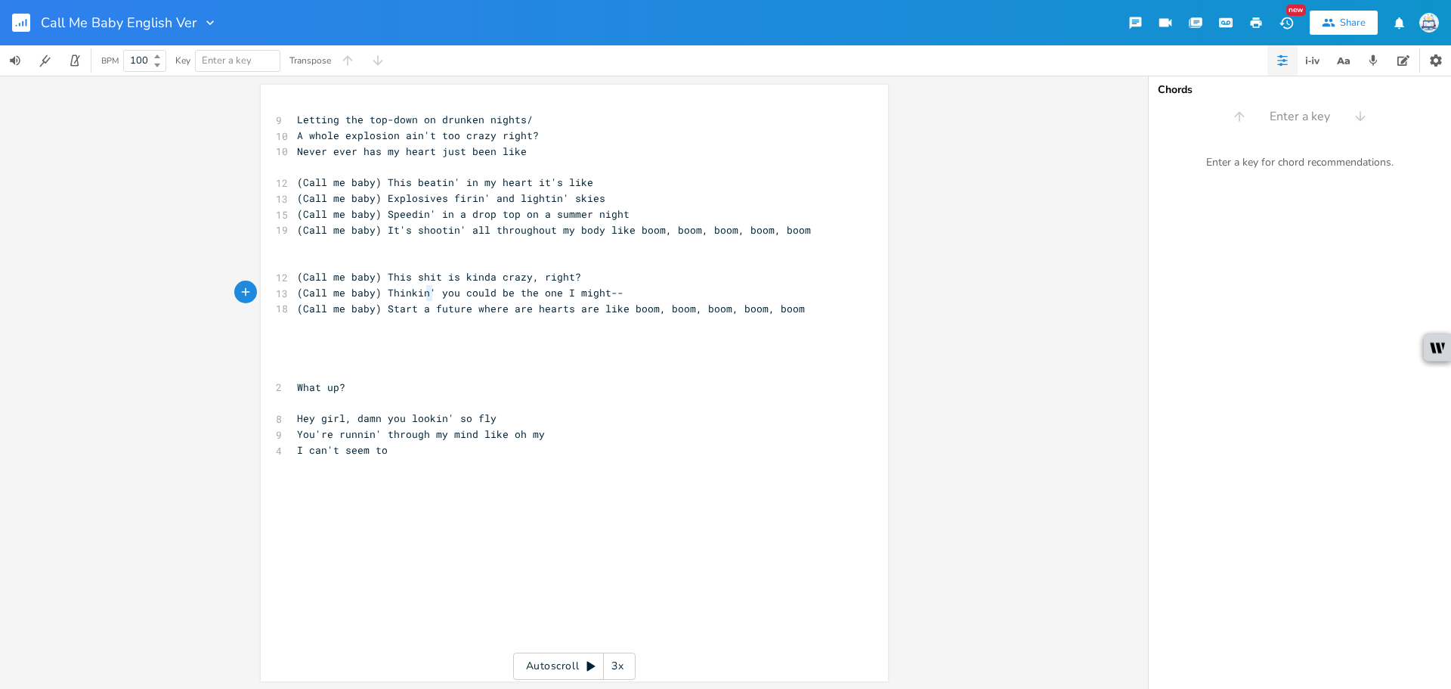
drag, startPoint x: 426, startPoint y: 295, endPoint x: 417, endPoint y: 296, distance: 9.2
click at [417, 296] on span "(Call me baby) Thinkin' you could be the one I might--" at bounding box center [460, 293] width 327 height 14
type textarea "n'"
click at [417, 296] on span "(Call me baby) Thinkin' you could be the one I might--" at bounding box center [460, 293] width 327 height 14
drag, startPoint x: 421, startPoint y: 294, endPoint x: 382, endPoint y: 294, distance: 39.3
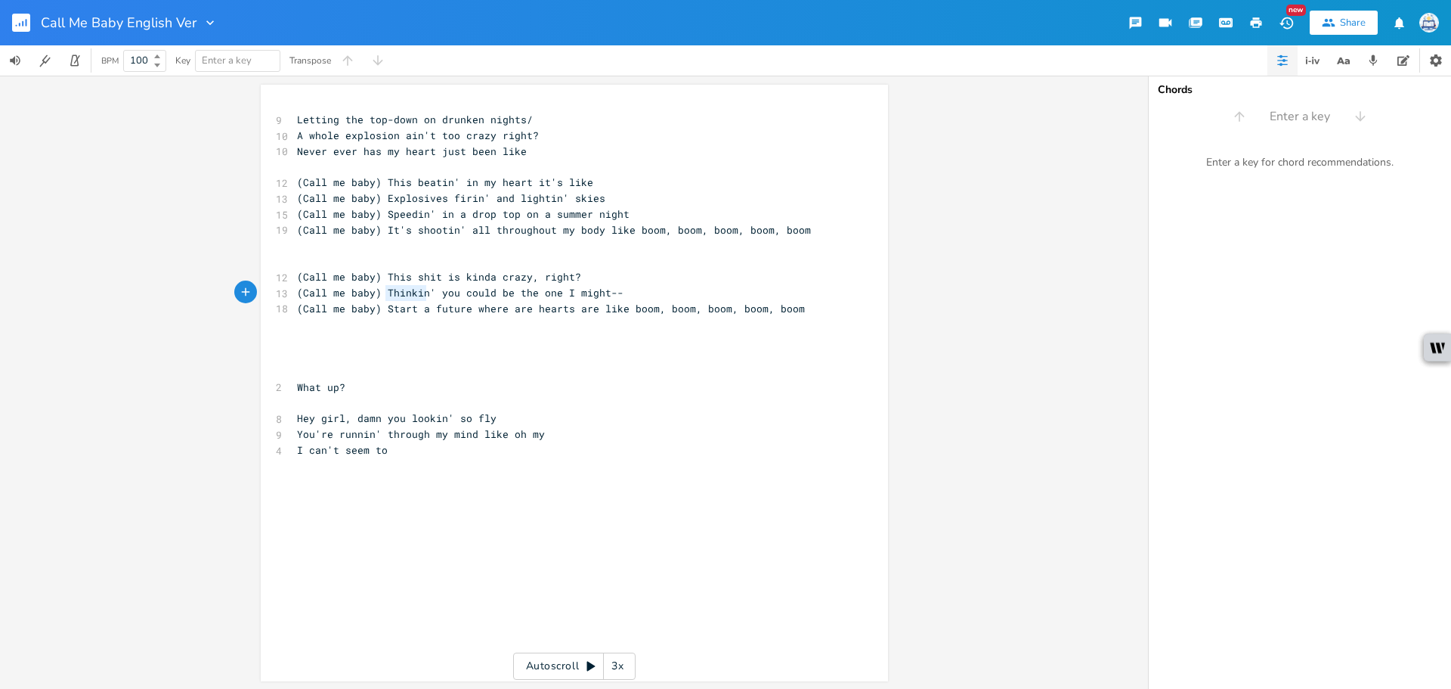
click at [382, 294] on span "(Call me baby) Thinkin' you could be the one I might--" at bounding box center [460, 293] width 327 height 14
type textarea "eel"
type textarea "f"
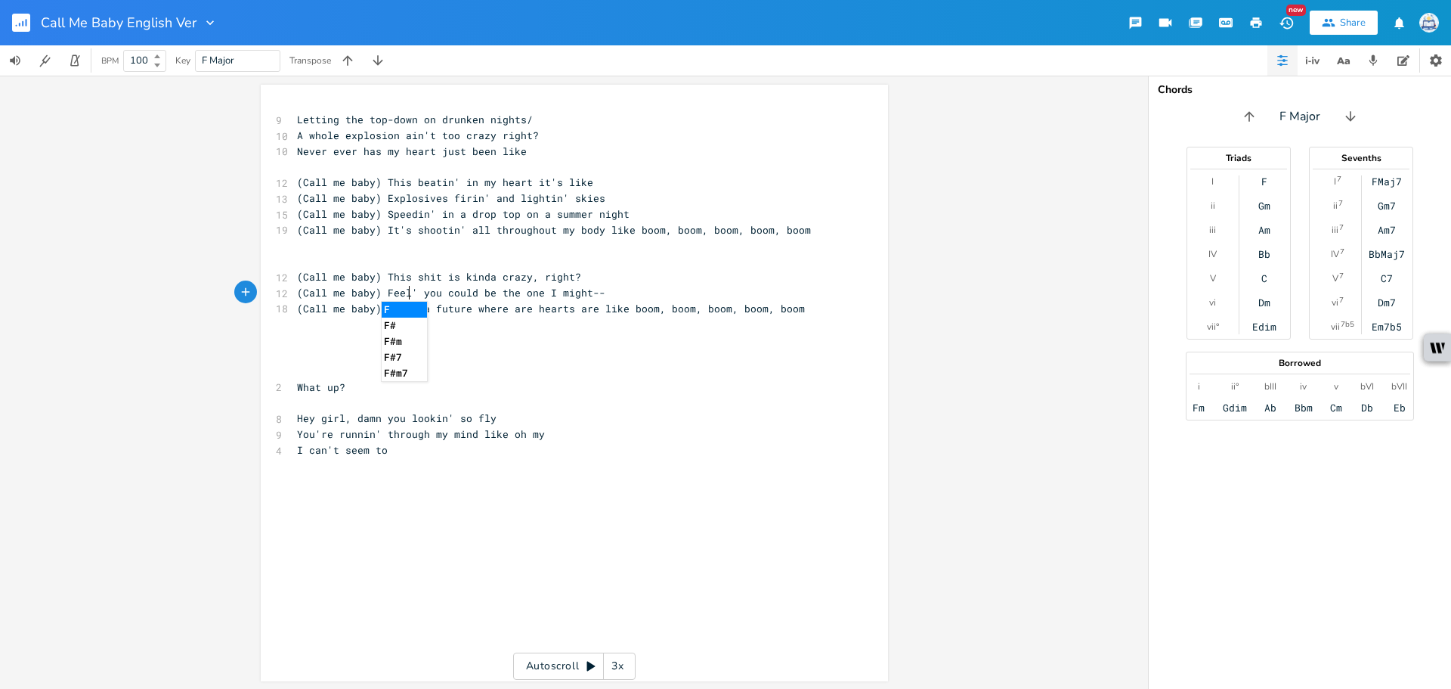
scroll to position [0, 26]
type textarea "Feelin"
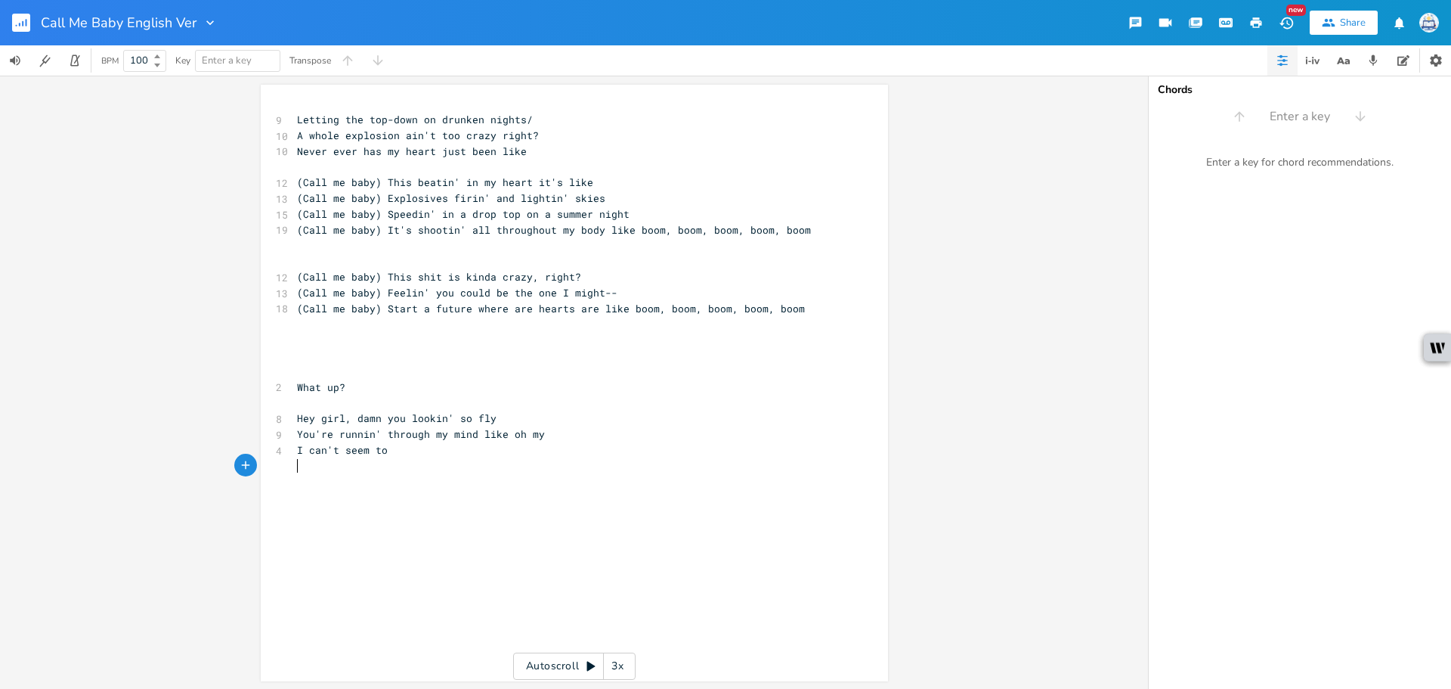
click at [482, 531] on div "x 9 Letting the top-down on drunken nights/ 10 A whole explosion ain't too craz…" at bounding box center [586, 397] width 584 height 577
type textarea "Start a future where are hearts are"
drag, startPoint x: 590, startPoint y: 311, endPoint x: 378, endPoint y: 305, distance: 211.7
click at [378, 305] on span "(Call me baby) Start a future where are hearts are like boom, boom, boom, boom,…" at bounding box center [551, 309] width 508 height 14
paste textarea
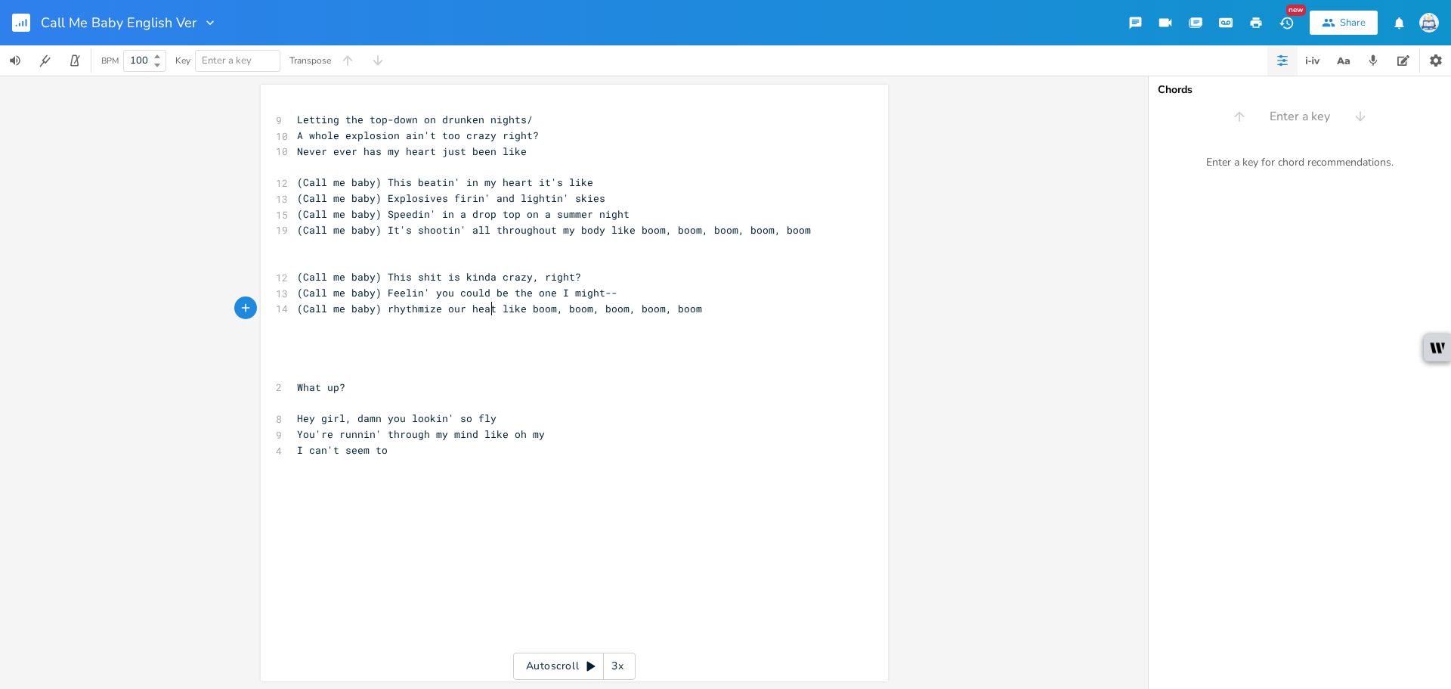
type textarea "our heaty"
type textarea "rts until it's"
click at [386, 311] on span "(Call me baby) rhythmize our hearts until it's like boom, boom, boom, boom, boom" at bounding box center [539, 309] width 484 height 14
type textarea "R"
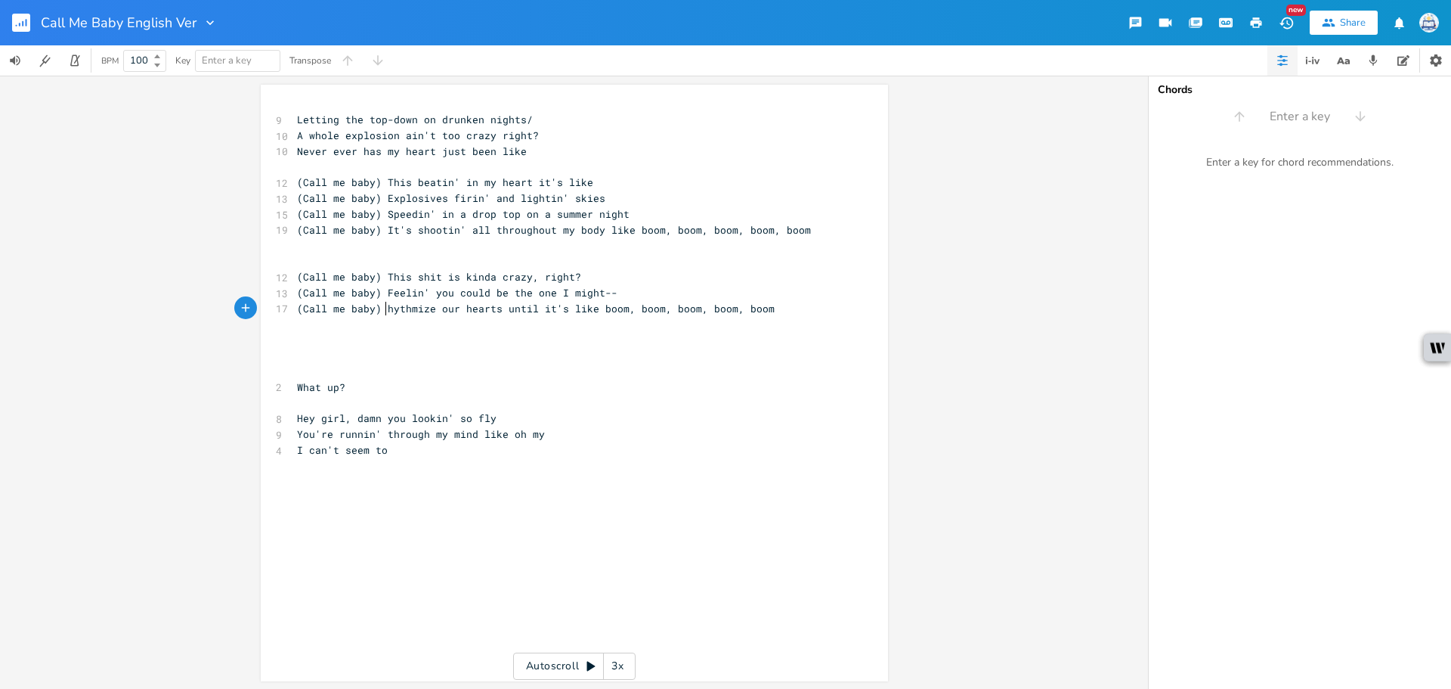
scroll to position [0, 7]
click at [438, 372] on pre "​" at bounding box center [567, 372] width 546 height 16
click at [422, 314] on pre "(Call me baby) Rhythmize our hearts until it's like boom, boom, boom, boom, boom" at bounding box center [567, 309] width 546 height 16
type textarea "hythmiz"
drag, startPoint x: 384, startPoint y: 309, endPoint x: 429, endPoint y: 308, distance: 44.6
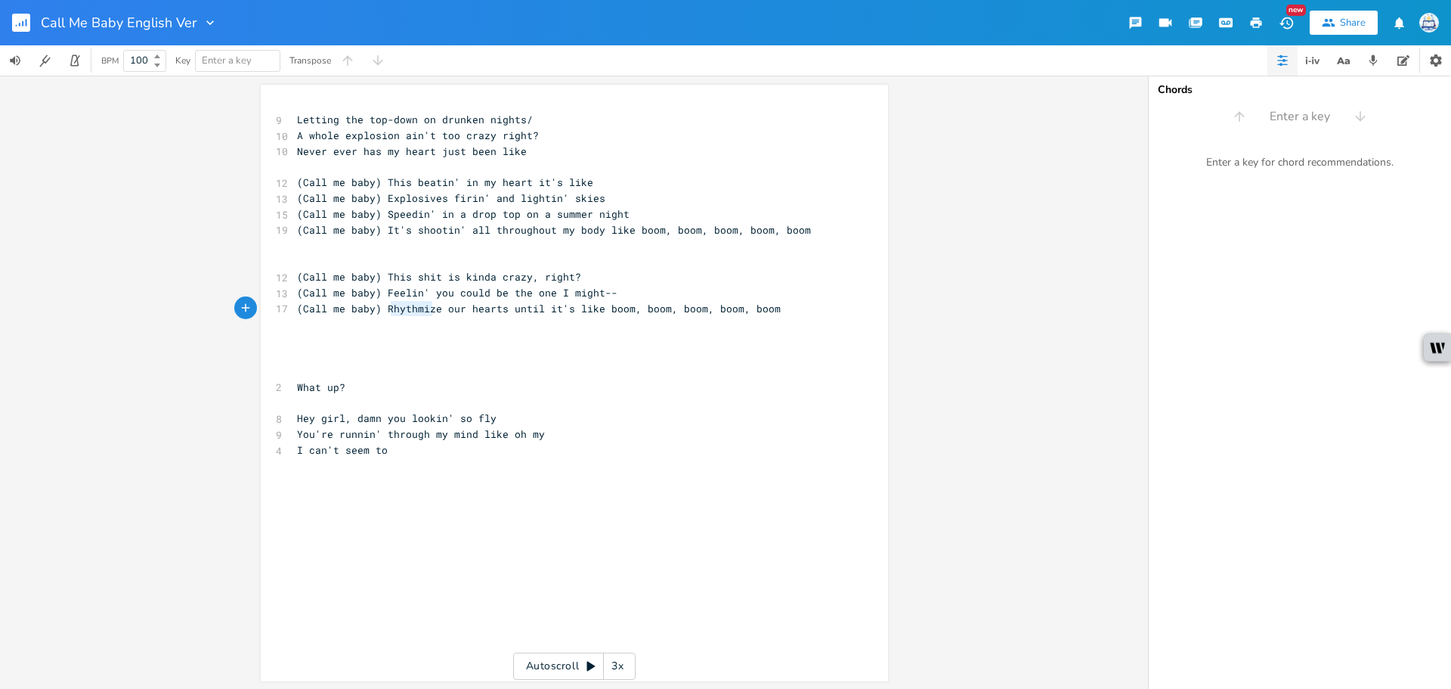
click at [429, 308] on span "(Call me baby) Rhythmize our hearts until it's like boom, boom, boom, boom, boom" at bounding box center [539, 309] width 484 height 14
type textarea "Rhythmize our hearts until it's"
drag, startPoint x: 379, startPoint y: 308, endPoint x: 565, endPoint y: 308, distance: 186.0
click at [565, 308] on span "(Call me baby) Rhythmize our hearts until it's like boom, boom, boom, boom, boom" at bounding box center [539, 309] width 484 height 14
paste textarea
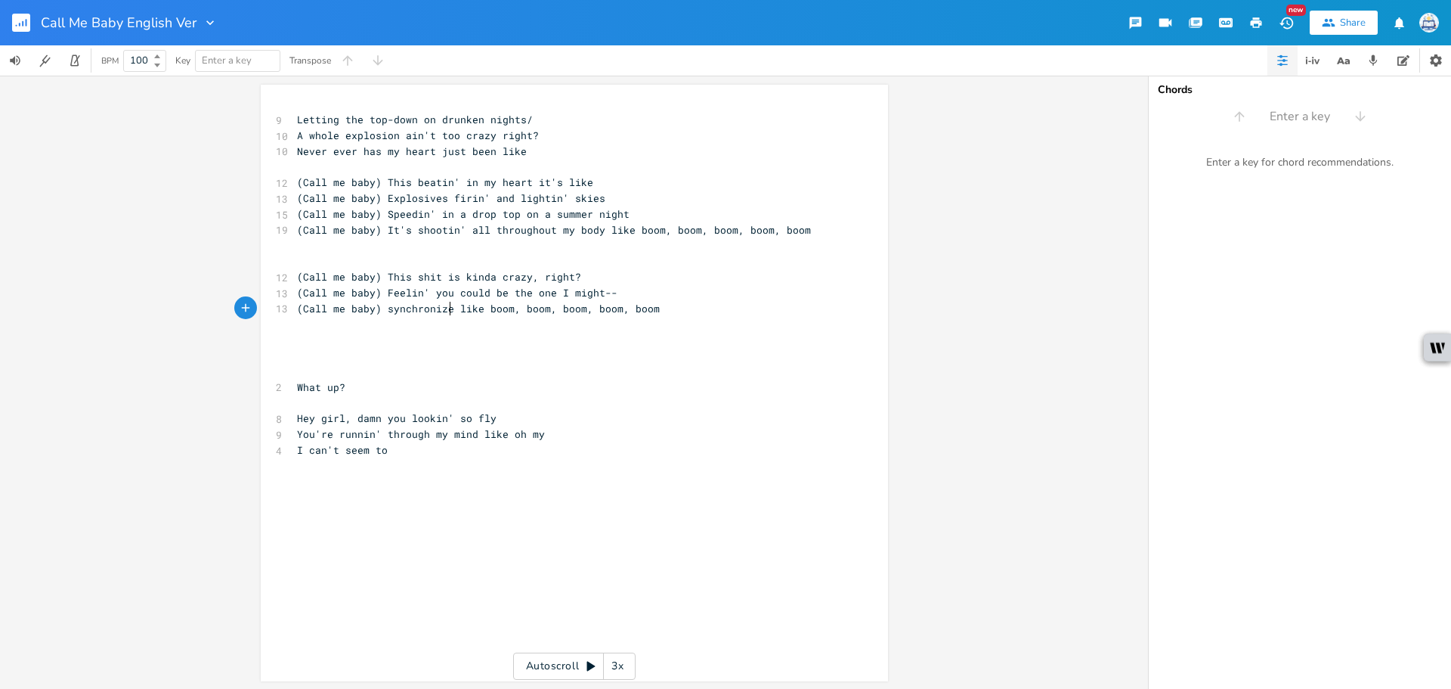
click at [384, 306] on span "(Call me baby) synchronize like boom, boom, boom, boom, boom" at bounding box center [478, 309] width 363 height 14
type textarea "S"
click at [444, 311] on span "(Call me baby) Synchronize like boom, boom, boom, boom, boom" at bounding box center [478, 309] width 363 height 14
type textarea "our hearts until we're"
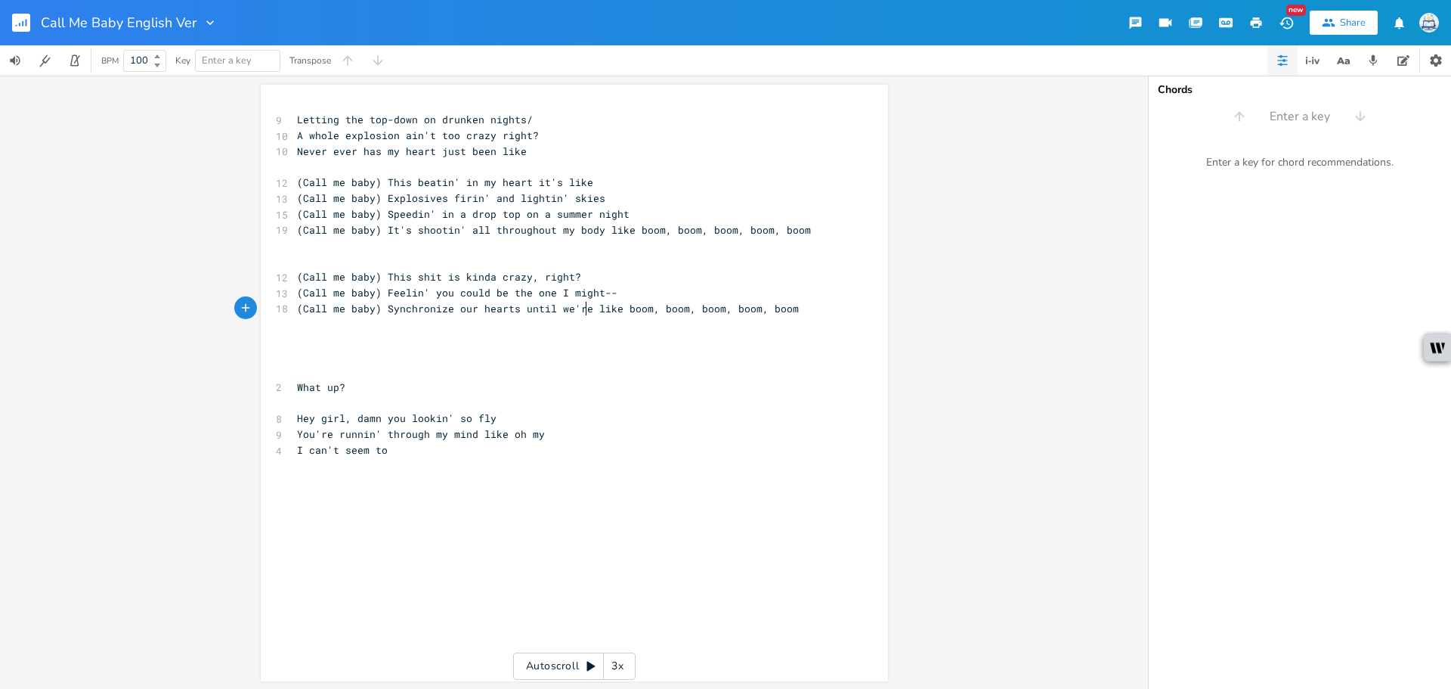
click at [572, 355] on pre "​" at bounding box center [567, 356] width 546 height 16
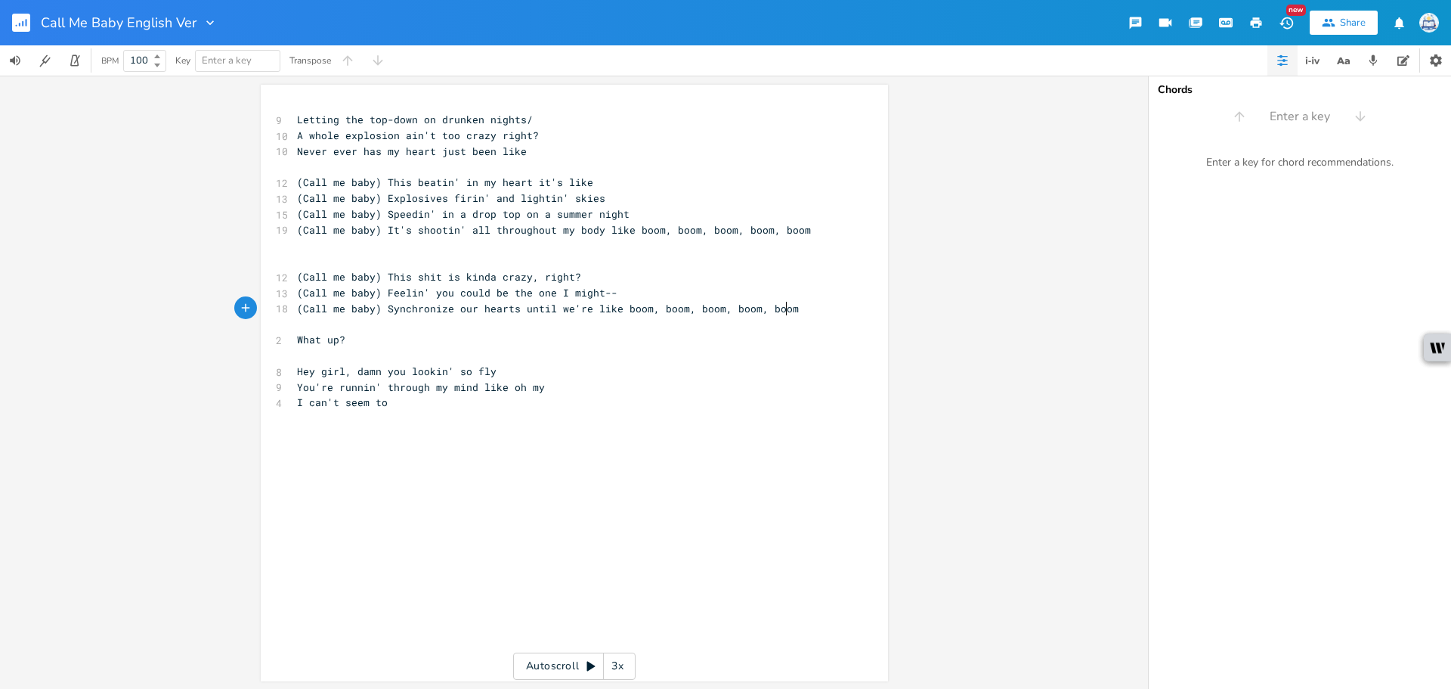
click at [637, 387] on pre "You're runnin' through my mind like oh my" at bounding box center [567, 387] width 546 height 16
click at [565, 365] on pre "Hey girl, damn you lookin' so fly" at bounding box center [567, 372] width 546 height 16
type textarea "(Lookin' hella fine tonight)"
click at [605, 404] on pre "You're runnin' through my mind like oh my" at bounding box center [567, 403] width 546 height 16
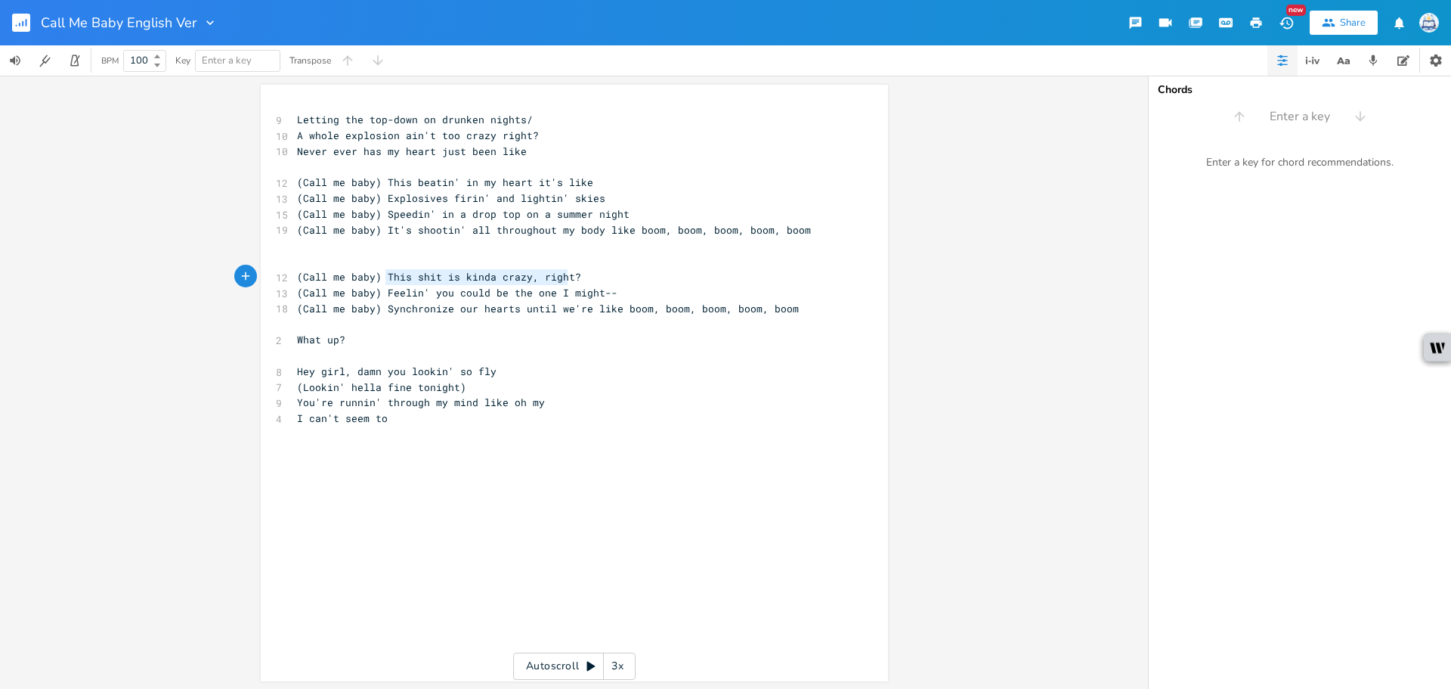
type textarea "This shit is kinda crazy, right?"
drag, startPoint x: 379, startPoint y: 272, endPoint x: 578, endPoint y: 280, distance: 199.0
click at [578, 280] on pre "(Call me baby) This shit is kinda crazy, right?" at bounding box center [567, 277] width 546 height 16
click at [566, 145] on pre "Never ever has my heart just been like" at bounding box center [567, 152] width 546 height 16
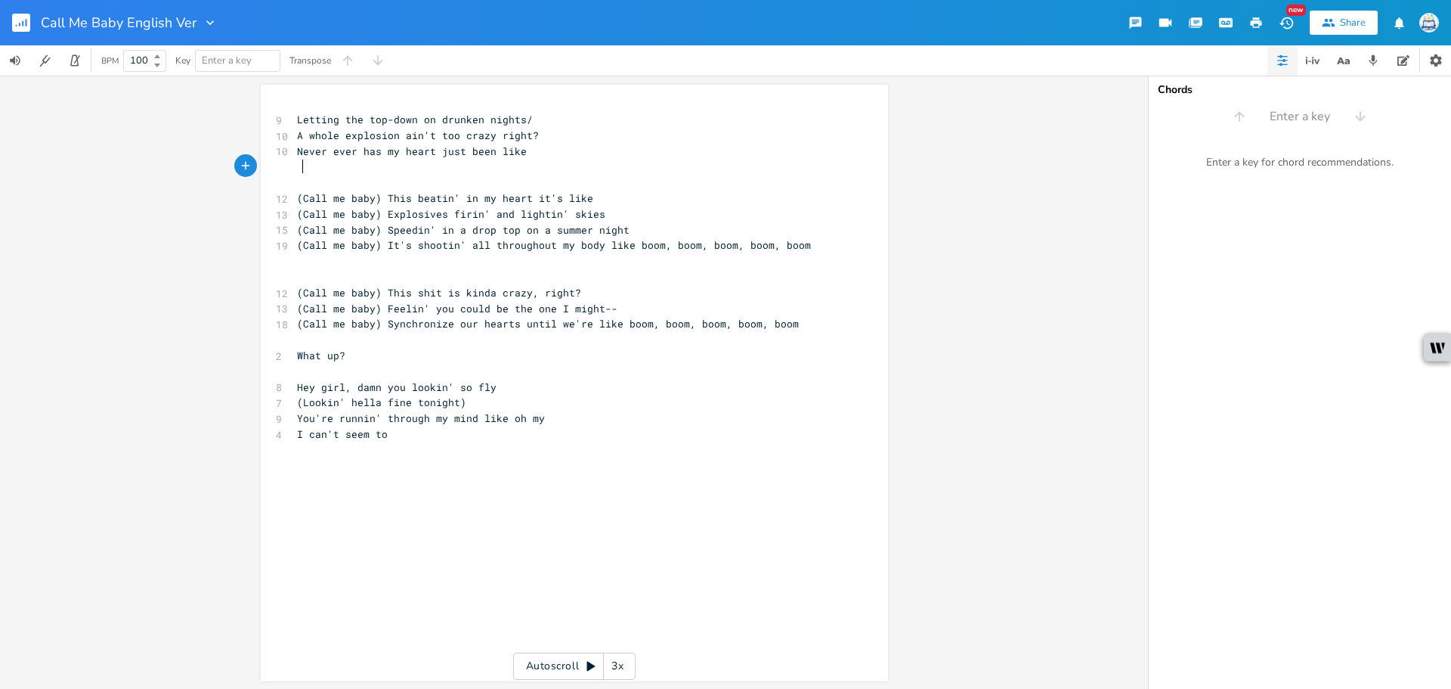
paste textarea "y"
drag, startPoint x: 524, startPoint y: 292, endPoint x: 381, endPoint y: 292, distance: 142.9
click at [381, 292] on span "(Call me baby) This shit is kinda crazy, right?" at bounding box center [439, 293] width 284 height 14
type textarea "Shawty I'm not thinlin"
type textarea "king"
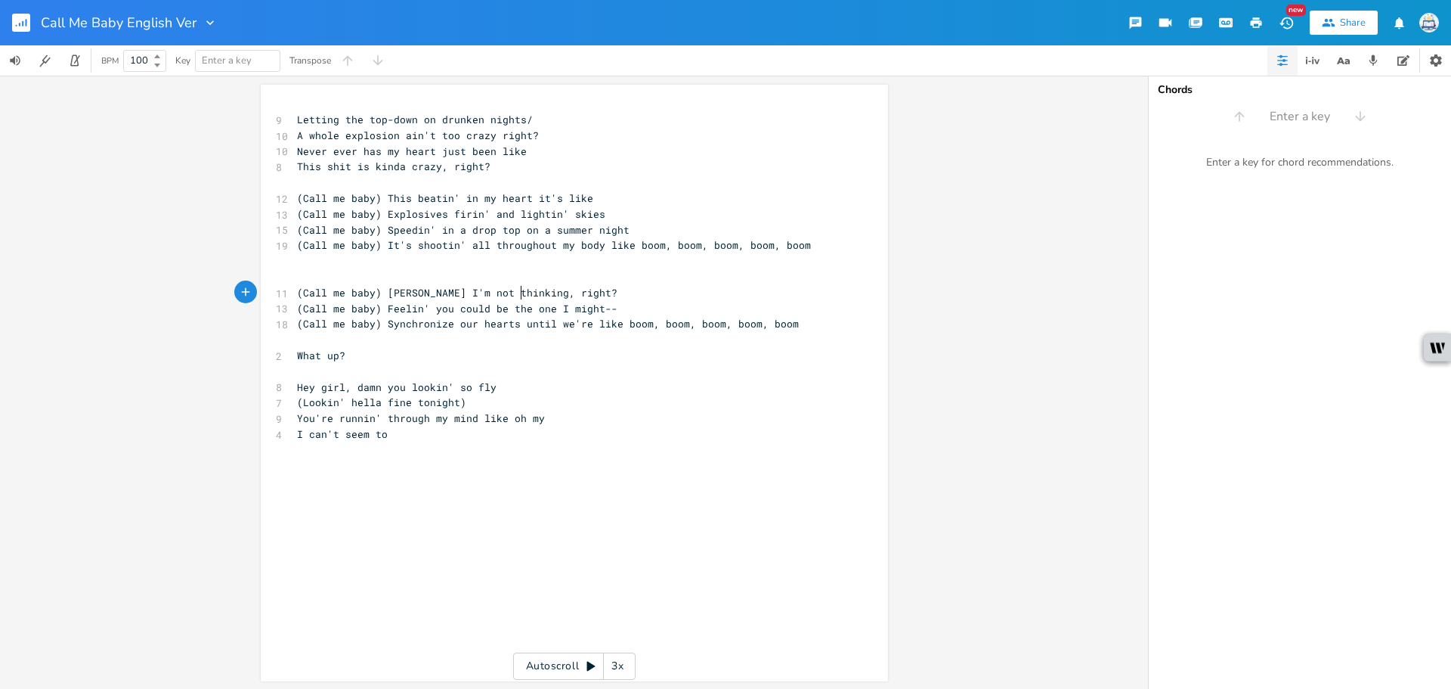
scroll to position [0, 18]
type textarea "'"
click at [519, 296] on span "(Call me baby) [PERSON_NAME] I'm not thinkin', right?" at bounding box center [457, 293] width 321 height 14
type textarea "'"
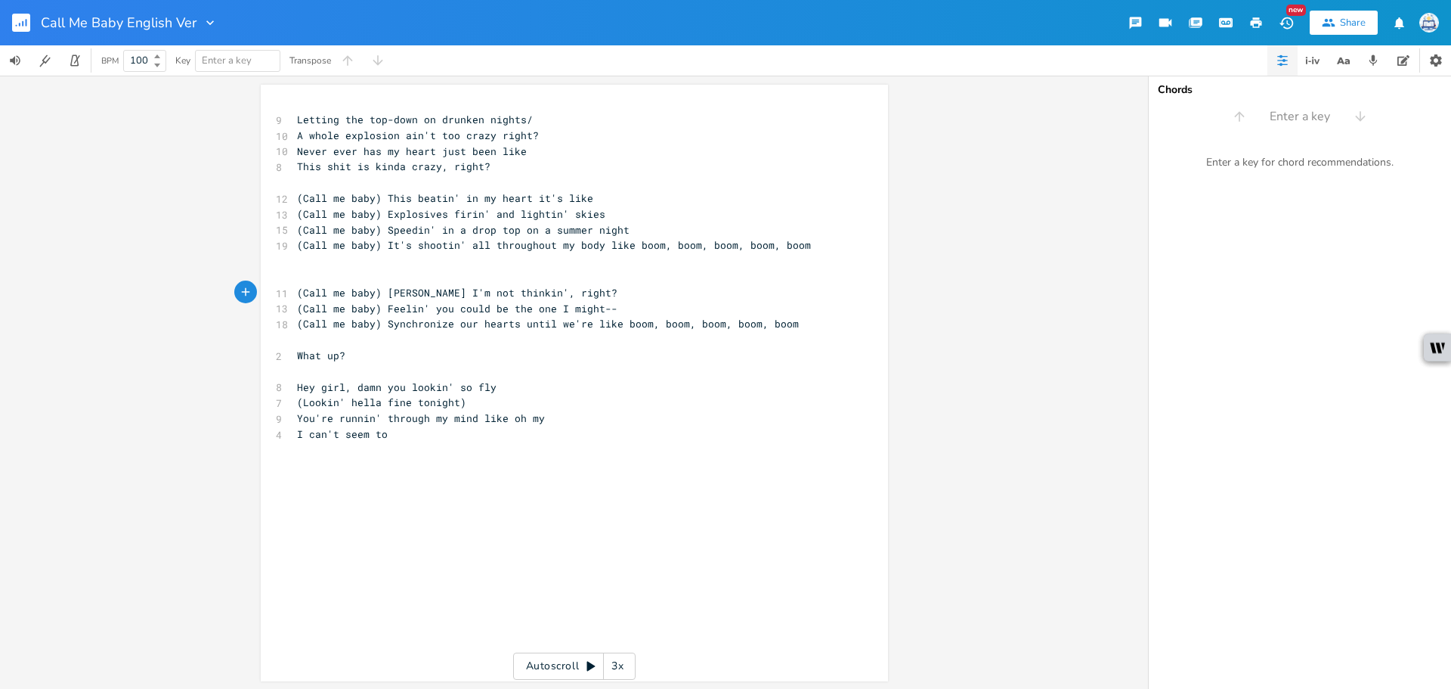
click at [523, 295] on span "(Call me baby) [PERSON_NAME] I'm not thinkin', right?" at bounding box center [457, 293] width 321 height 14
click at [515, 295] on span "(Call me baby) [PERSON_NAME] I'm not thinkin', right?" at bounding box center [457, 293] width 321 height 14
click at [522, 296] on span "(Call me baby) [PERSON_NAME] I'm not thinkin', right?" at bounding box center [457, 293] width 321 height 14
click at [559, 287] on pre "(Call me baby) [PERSON_NAME] I'm not thinkin' right?" at bounding box center [567, 293] width 546 height 16
click at [524, 296] on span "(Call me baby) [PERSON_NAME] I'm not thinkin' right" at bounding box center [451, 293] width 308 height 14
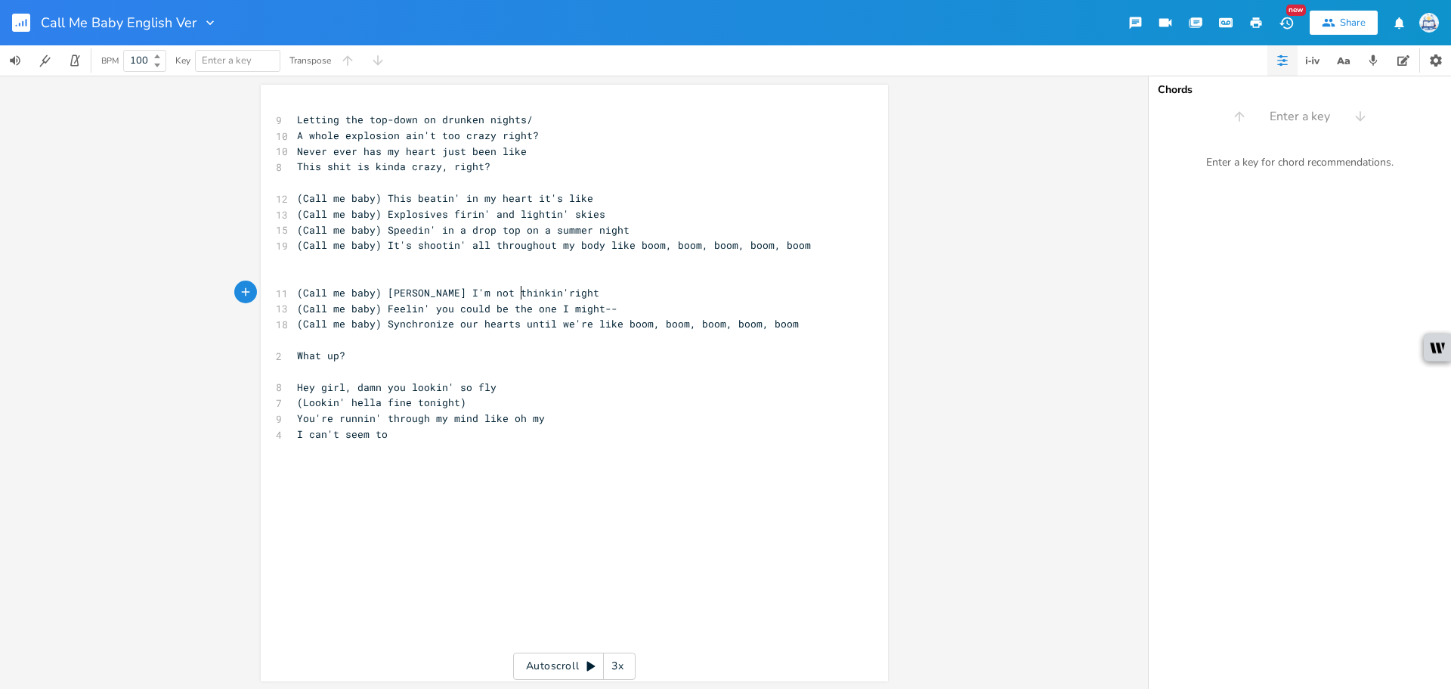
click at [611, 404] on pre "(Lookin' hella fine tonight)" at bounding box center [567, 403] width 546 height 16
click at [516, 291] on span "(Call me baby) [PERSON_NAME] I'm not thinkin'right" at bounding box center [448, 293] width 302 height 14
click at [601, 372] on pre "​" at bounding box center [567, 372] width 546 height 16
type textarea "razy, right?"
type textarea "This shit is kinda crazy, right?"
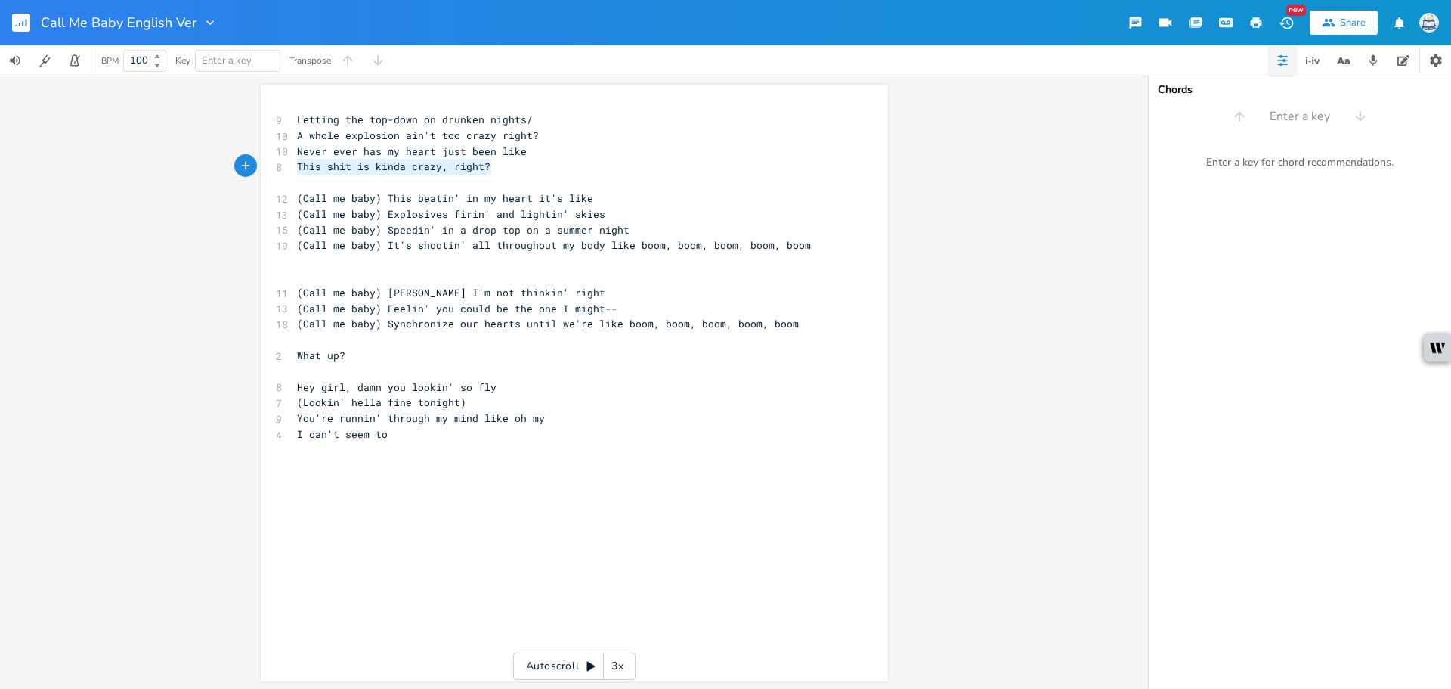
drag, startPoint x: 500, startPoint y: 163, endPoint x: 231, endPoint y: 171, distance: 270.0
click at [231, 171] on div "This shit is kinda crazy, right? x 9 Letting the top-down on drunken nights/ 10…" at bounding box center [574, 382] width 1148 height 613
type textarea "Shawty I'm not thinkin' right"
drag, startPoint x: 582, startPoint y: 293, endPoint x: 382, endPoint y: 295, distance: 200.3
click at [382, 295] on pre "(Call me baby) [PERSON_NAME] I'm not thinkin' right" at bounding box center [567, 293] width 546 height 16
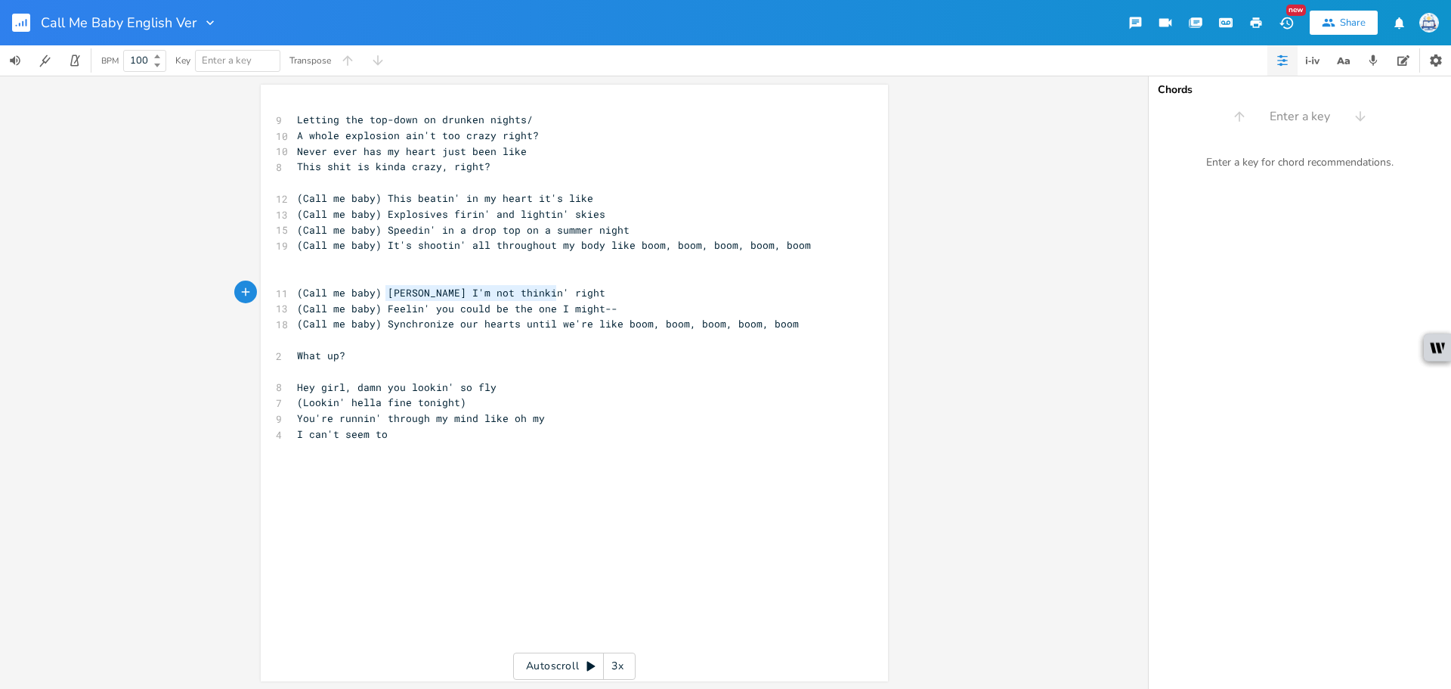
paste textarea
click at [389, 290] on span "(Call me baby) This shit is kinda crazy, right?" at bounding box center [442, 293] width 290 height 14
type textarea "="
click at [514, 396] on pre "(Lookin' hella fine tonight)" at bounding box center [567, 403] width 546 height 16
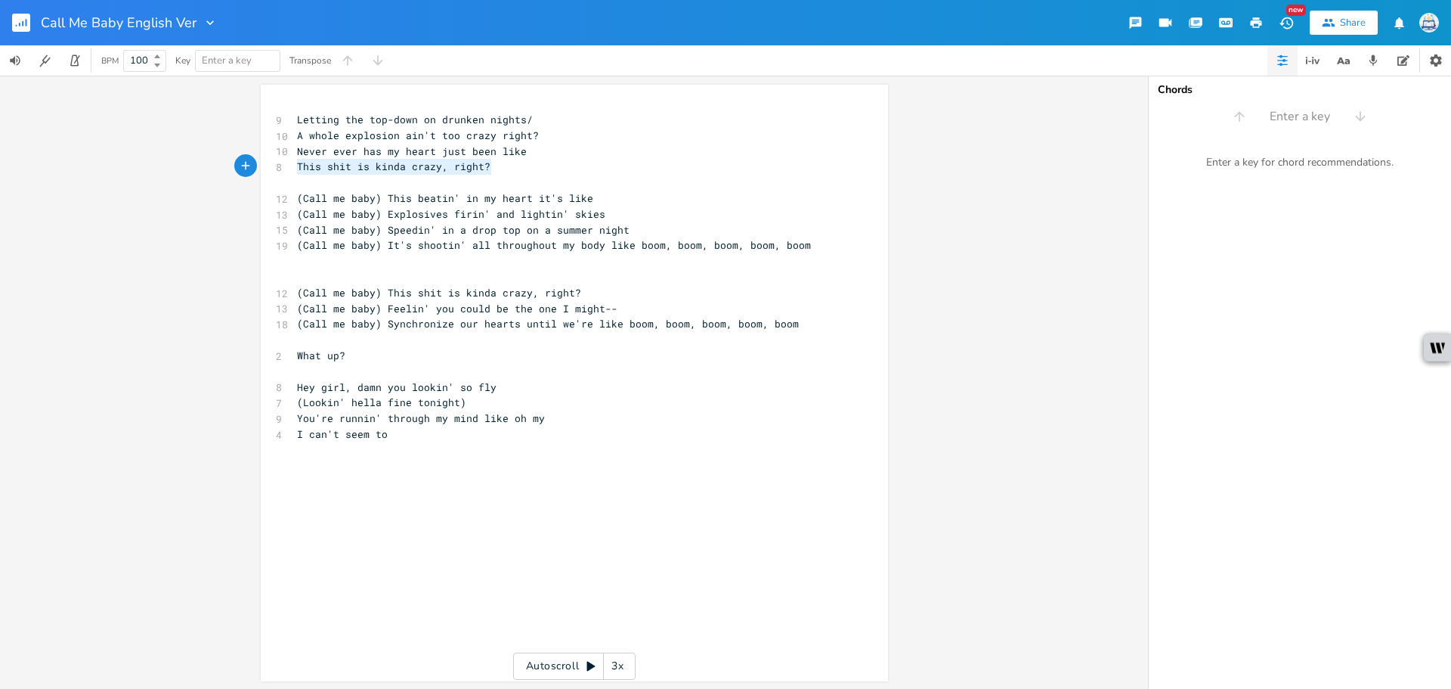
drag, startPoint x: 506, startPoint y: 163, endPoint x: 271, endPoint y: 162, distance: 235.1
click at [294, 162] on div "8 This shit is kinda crazy, right?" at bounding box center [567, 167] width 546 height 16
type textarea "Shawty I'm not"
type textarea "t thinkin's right"
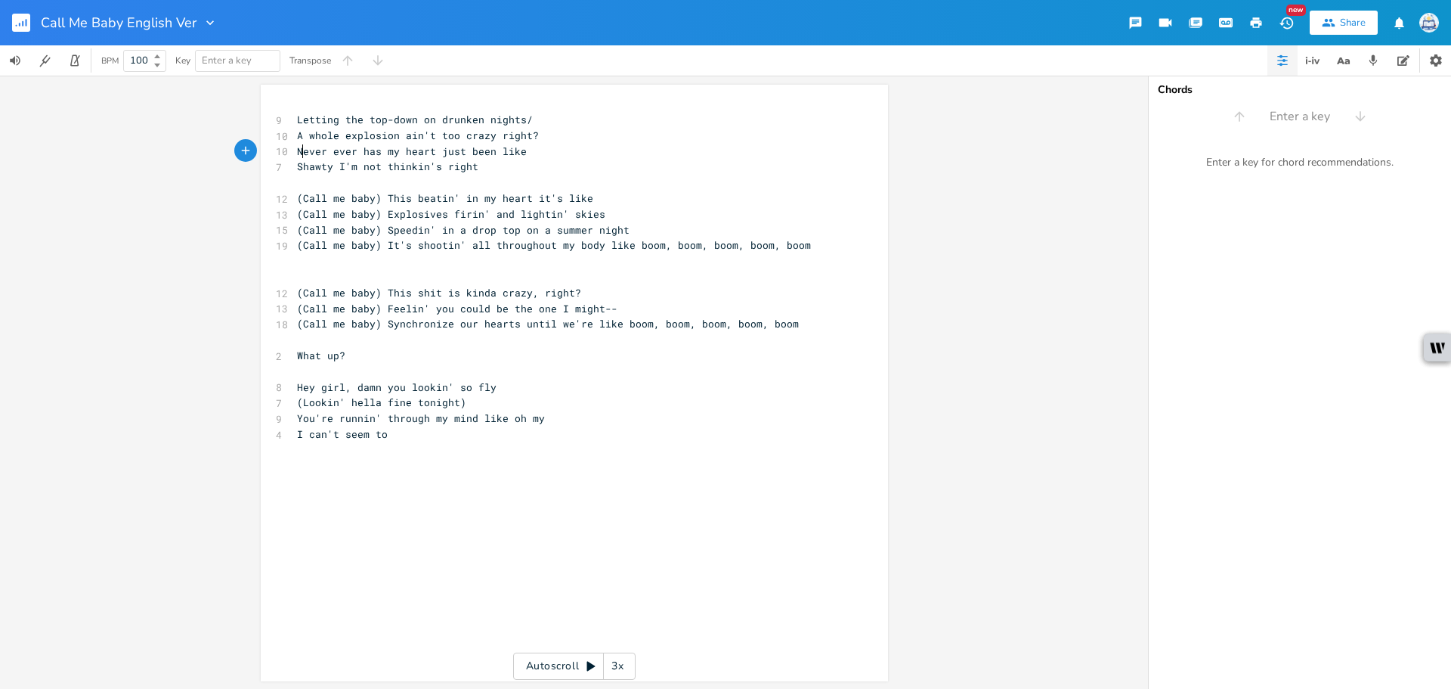
click at [297, 151] on span "Never ever has my heart just been like" at bounding box center [412, 151] width 230 height 14
click at [301, 135] on span "A whole explosion ain't too crazy right?" at bounding box center [418, 136] width 242 height 14
click at [297, 118] on span "Letting the top-down on drunken nights/" at bounding box center [415, 120] width 236 height 14
click at [500, 324] on span "(Call me baby) Synchronize our hearts until we're like boom, boom, boom, boom, …" at bounding box center [548, 324] width 502 height 14
click at [432, 171] on span "Shawty I'm not thinkin's right" at bounding box center [387, 167] width 181 height 14
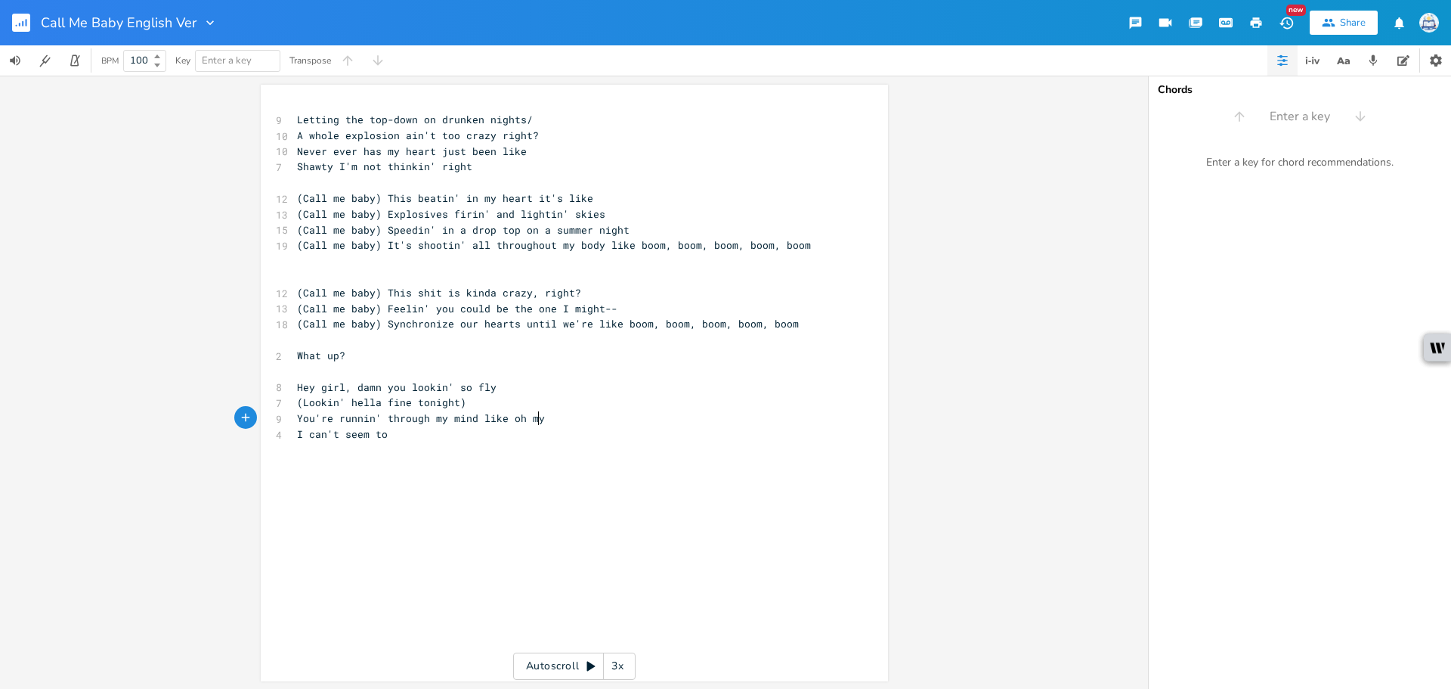
click at [753, 413] on pre "You're runnin' through my mind like oh my" at bounding box center [567, 418] width 546 height 16
drag, startPoint x: 520, startPoint y: 291, endPoint x: 380, endPoint y: 289, distance: 139.9
click at [380, 289] on span "(Call me baby) This shit is kinda crazy, right?" at bounding box center [439, 293] width 284 height 14
type textarea "Shawty I'm not crazy r"
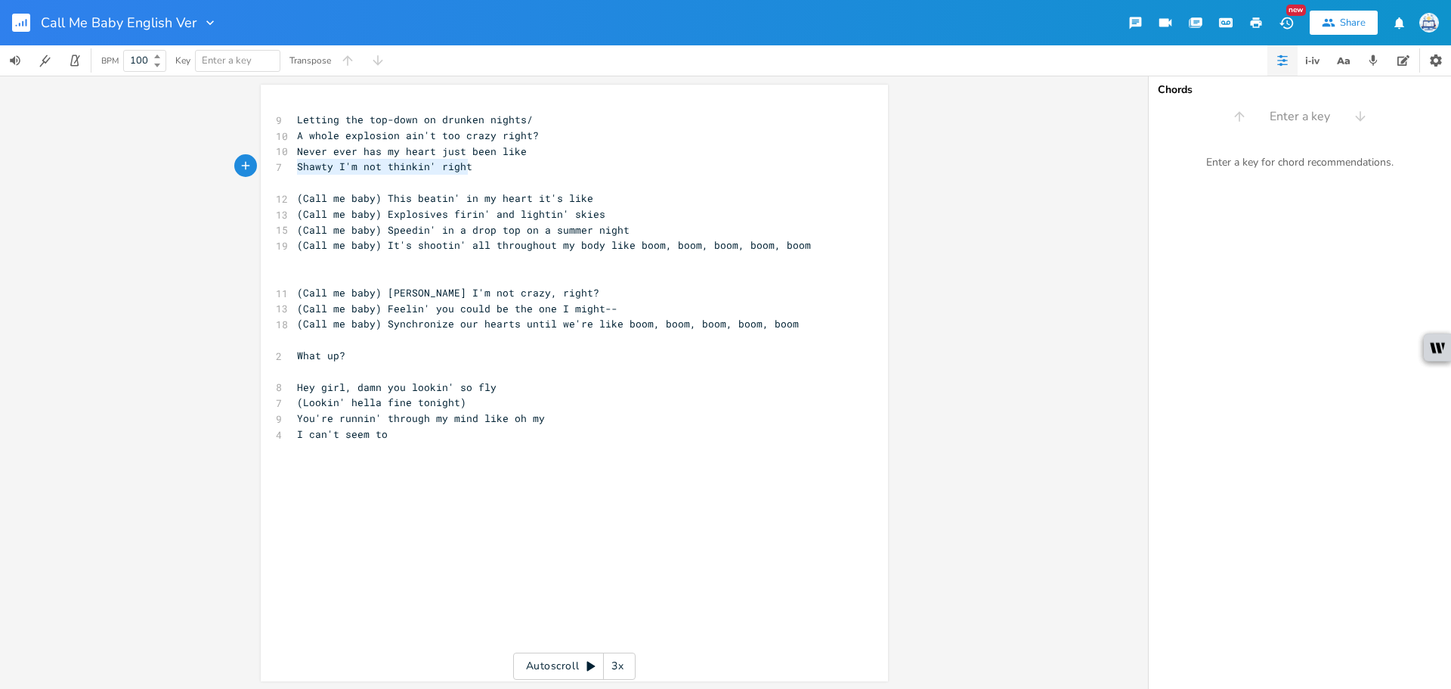
drag, startPoint x: 473, startPoint y: 160, endPoint x: 265, endPoint y: 164, distance: 207.9
click at [265, 164] on div "Shawty I'm not thinkin' right x 9 Letting the top-down on drunken nights/ 10 A …" at bounding box center [574, 383] width 627 height 596
type textarea "Ths"
type textarea "is shit is kinda crazy, rg"
type textarea "igth>"
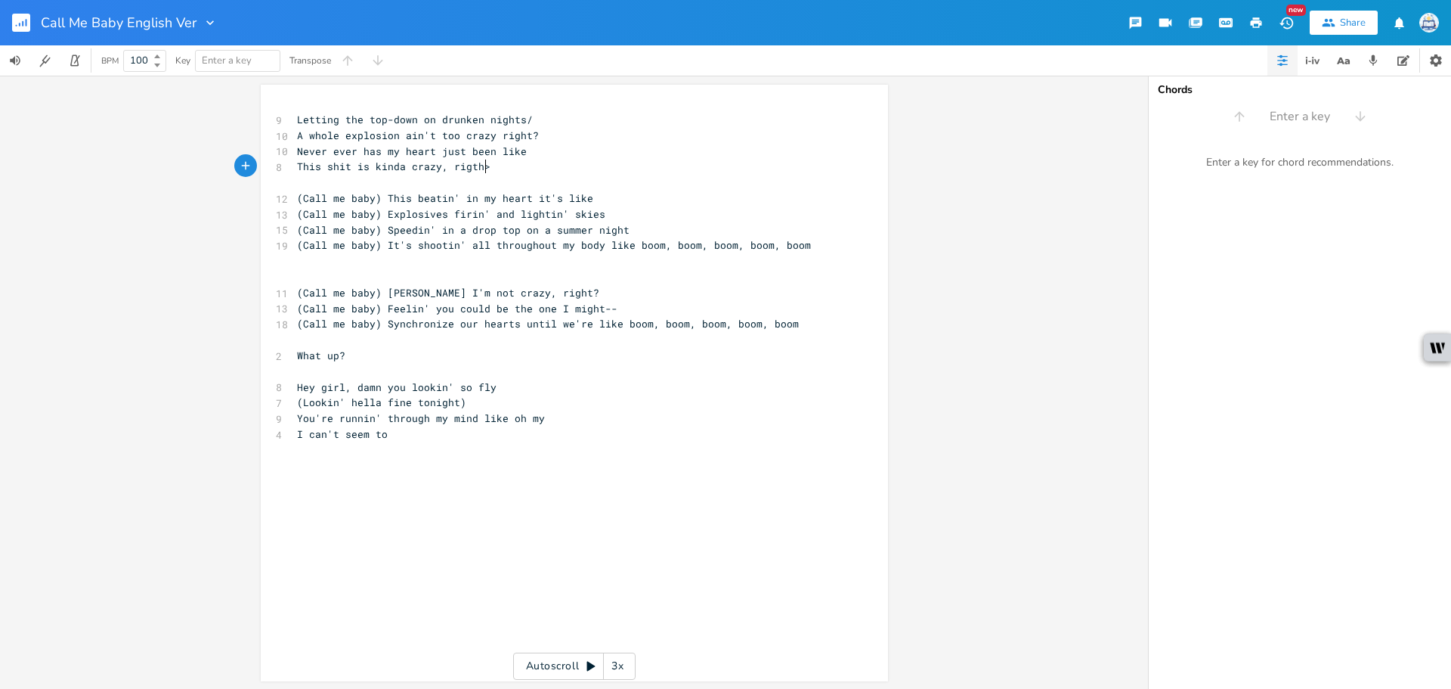
scroll to position [0, 23]
type textarea "?"
click at [652, 312] on pre "(Call me baby) Feelin' you could be the one I might--" at bounding box center [567, 309] width 546 height 16
click at [649, 516] on div "x 9 Letting the top-down on drunken nights/ 10 A whole explosion ain't too craz…" at bounding box center [586, 397] width 584 height 577
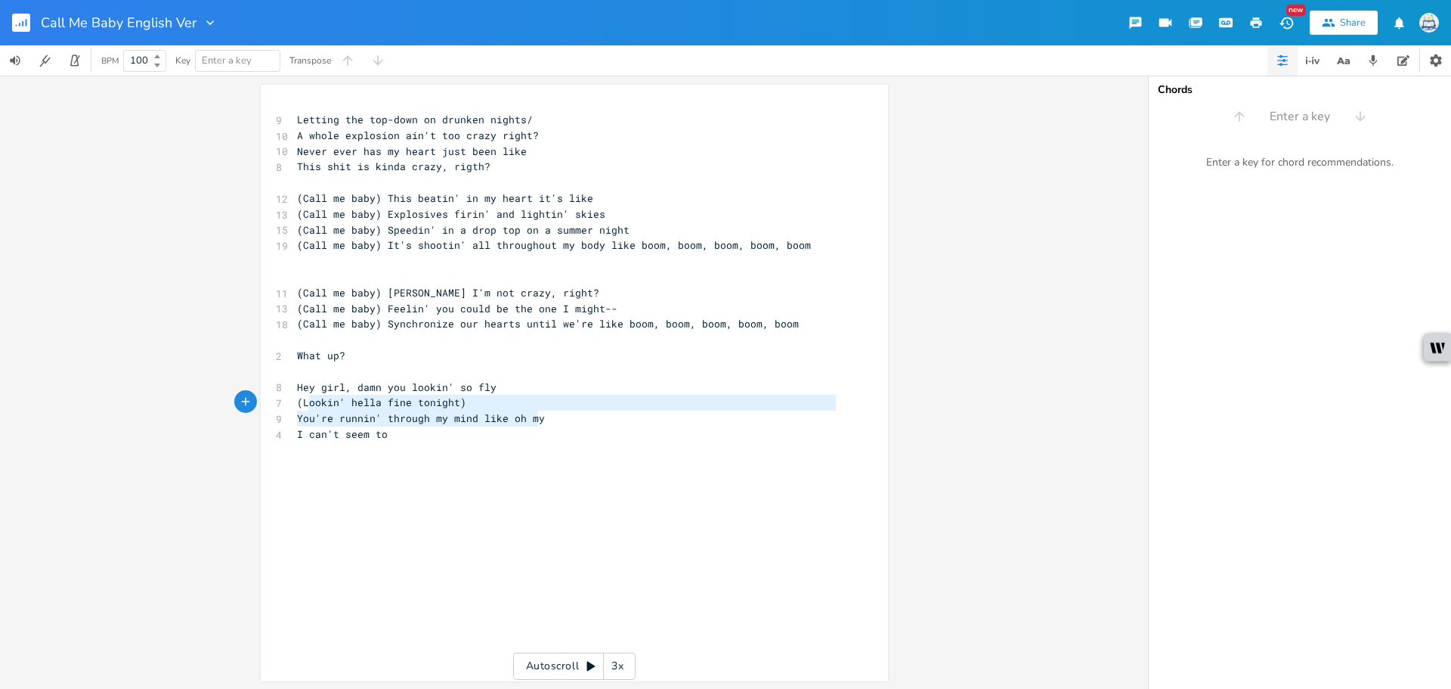
type textarea "You're runnin' through my mind like oh my"
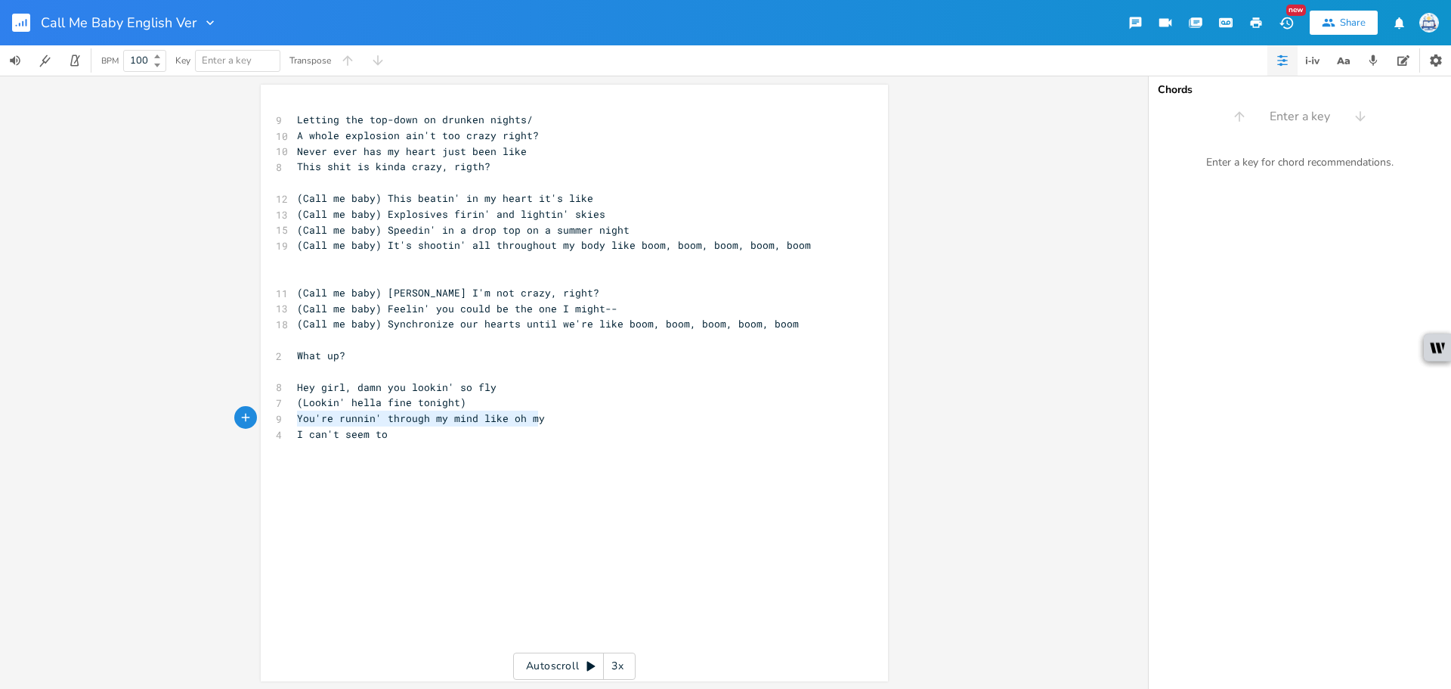
drag, startPoint x: 536, startPoint y: 416, endPoint x: 272, endPoint y: 417, distance: 263.8
click at [294, 417] on div "9 You're runnin' through my mind like oh my" at bounding box center [567, 418] width 546 height 16
click at [510, 389] on pre "Hey girl, damn you lookin' so fly" at bounding box center [567, 387] width 546 height 16
click at [493, 406] on pre "(Lookin' hella fine tonight)" at bounding box center [567, 403] width 546 height 16
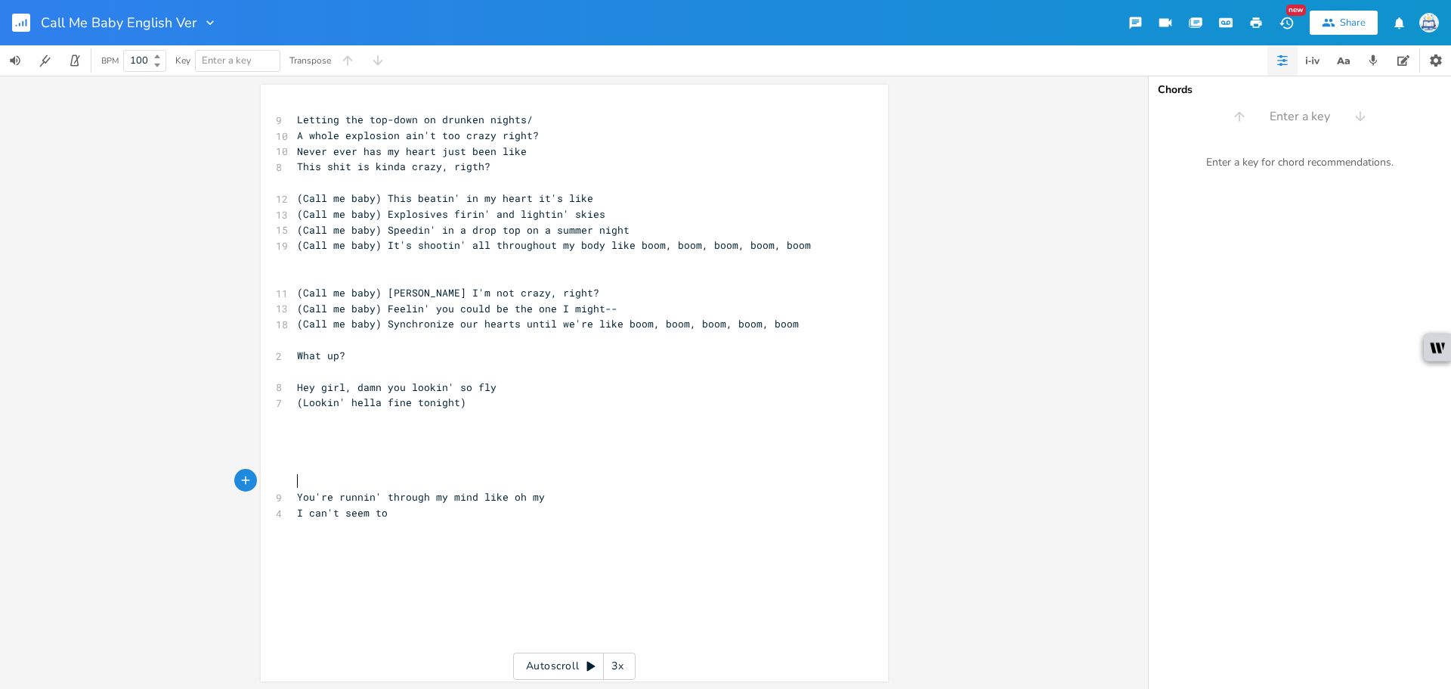
click at [374, 419] on pre "​" at bounding box center [567, 418] width 546 height 16
type textarea "Tell me what's it gon be alright"
type textarea ", alright?"
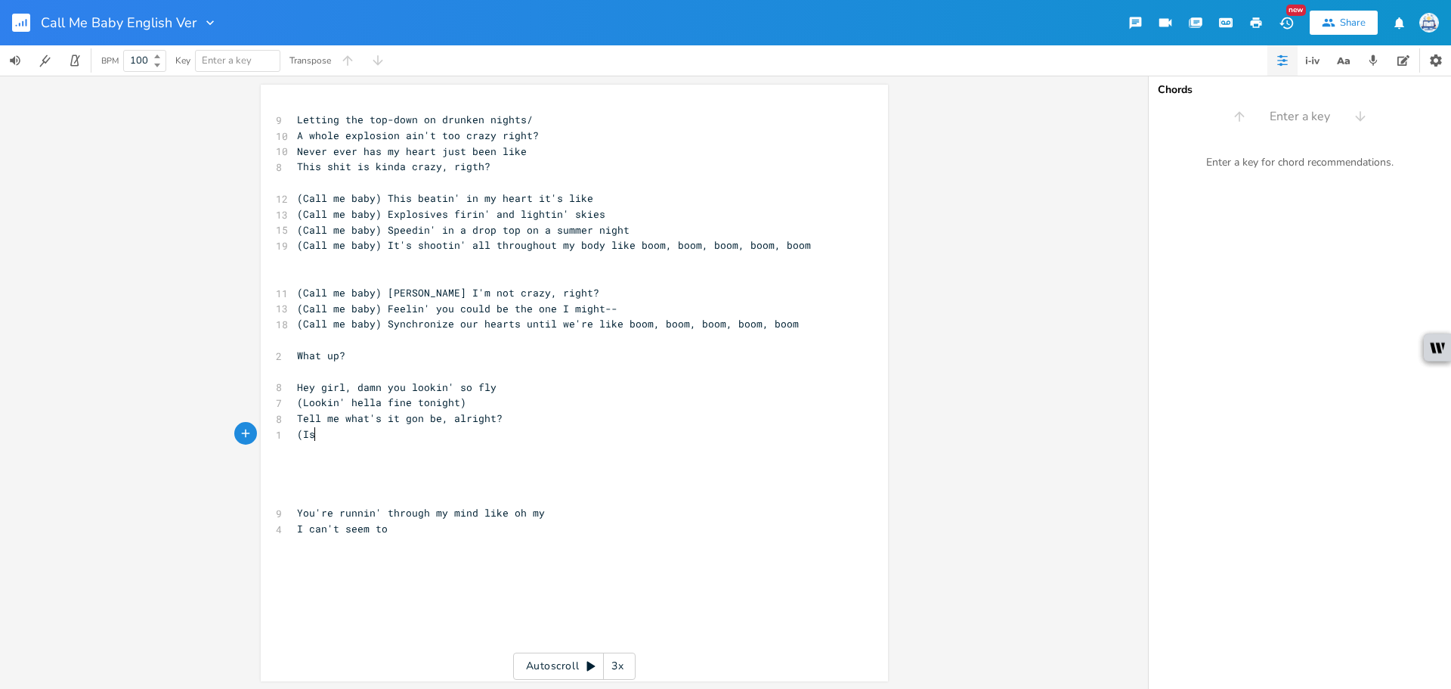
scroll to position [0, 12]
type textarea "(Is you down, or shoud"
type textarea "ld i bounce, or like?"
type textarea "..)"
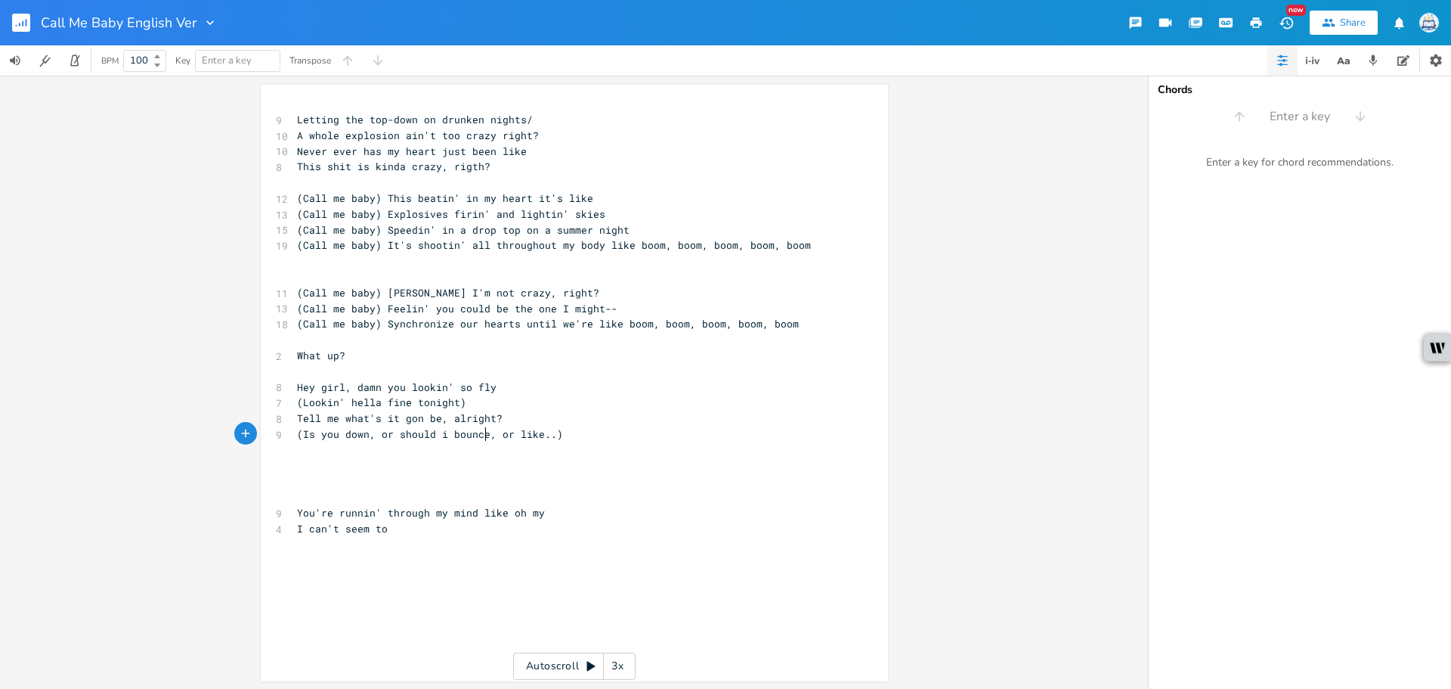
click at [485, 440] on span "(Is you down, or should i bounce, or like..)" at bounding box center [430, 434] width 266 height 14
type textarea ","
click at [485, 440] on span "(Is you down, or should i bounce, or like..)" at bounding box center [430, 434] width 266 height 14
click at [370, 433] on span "(Is you down, or should i bounce or like..)" at bounding box center [427, 434] width 260 height 14
click at [558, 467] on pre "​" at bounding box center [567, 466] width 546 height 16
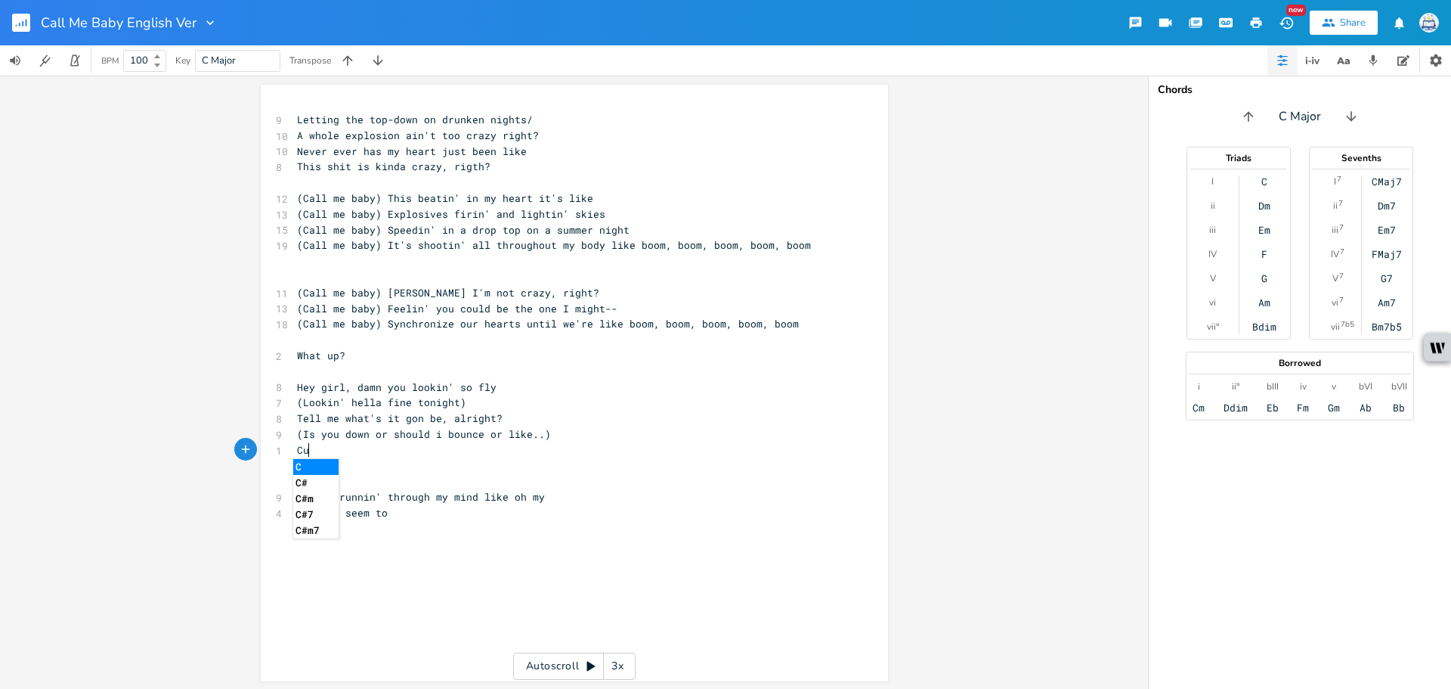
type textarea "Cuse"
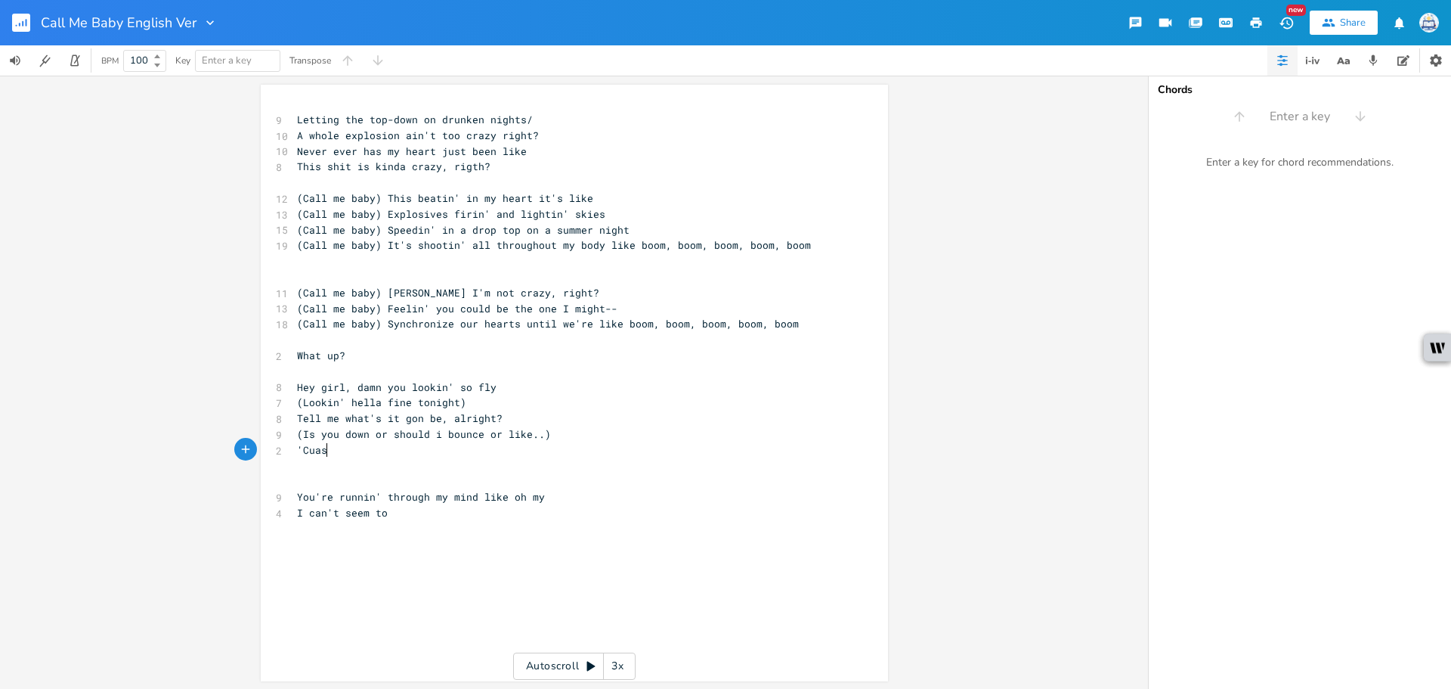
type textarea "'Cuase"
type textarea "ause the wya"
type textarea "a"
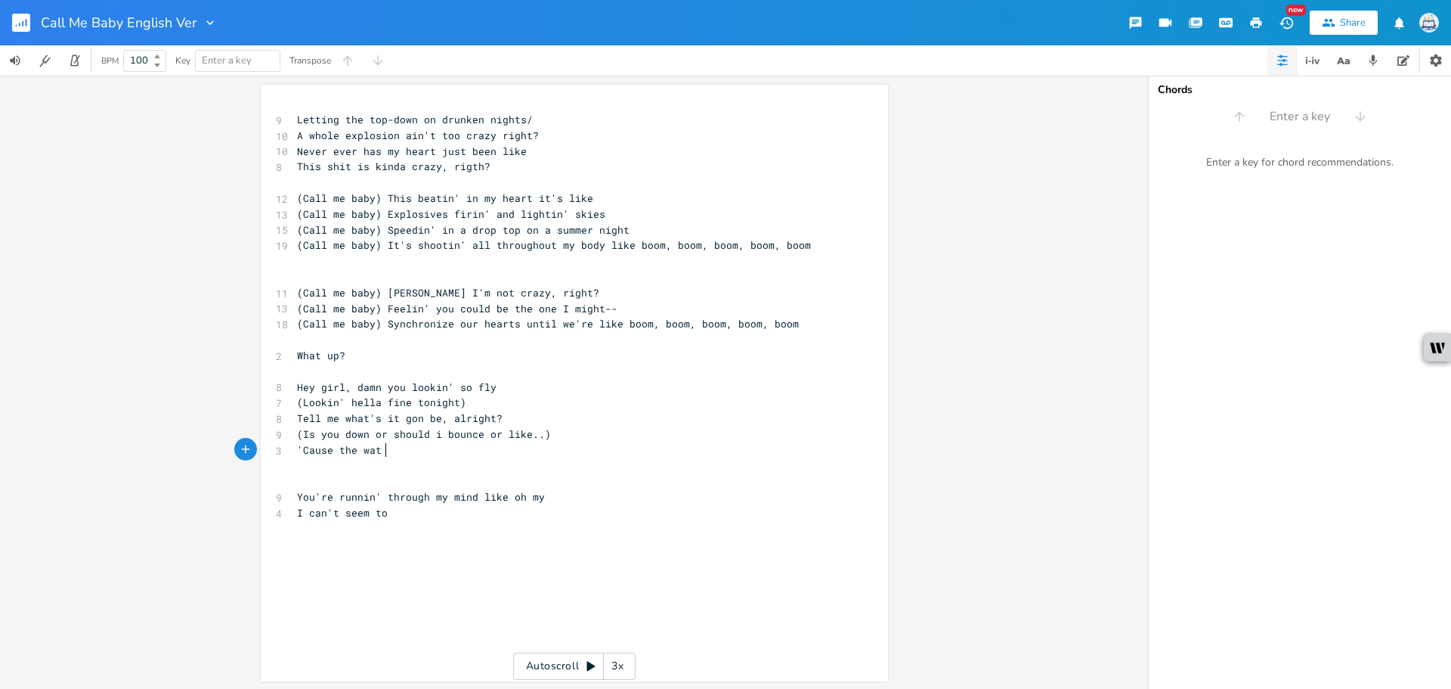
type textarea "at t"
type textarea "y oy"
type textarea "you're callin' my name, I don't think i'll ever get enough, yeah"
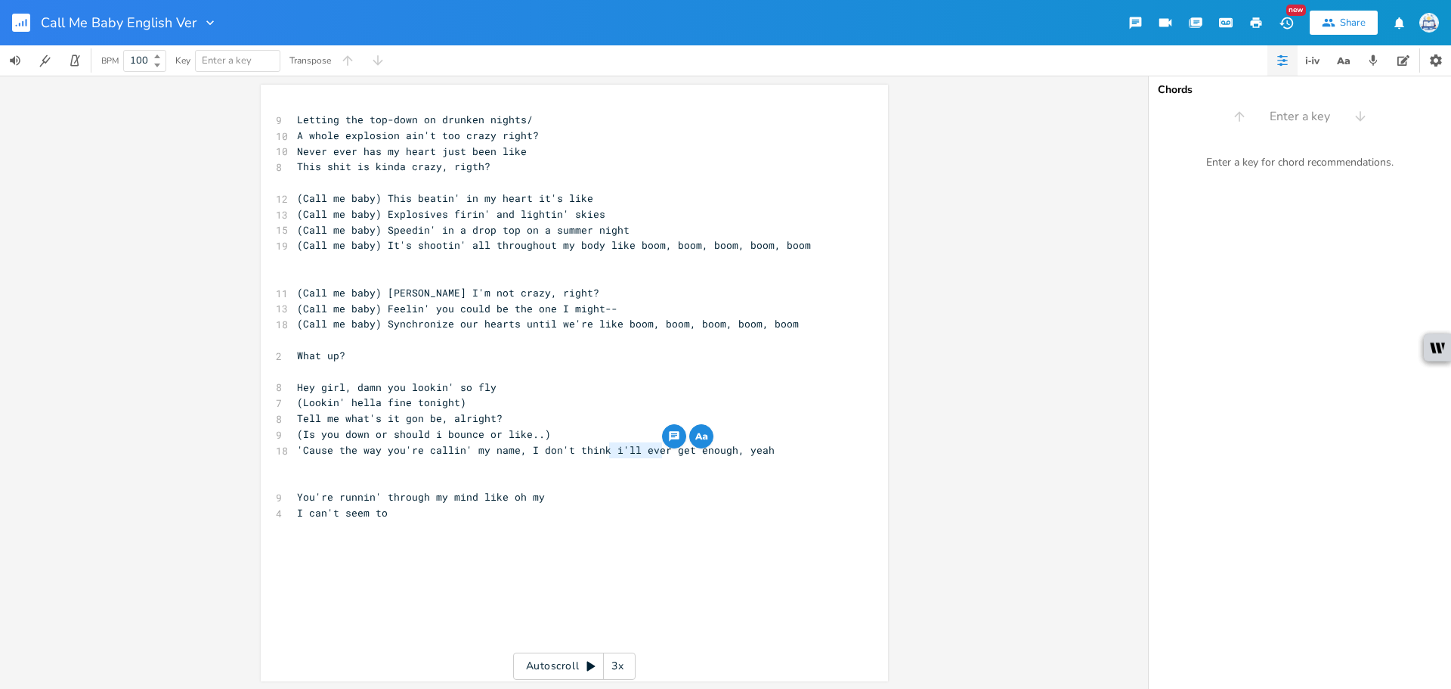
drag, startPoint x: 658, startPoint y: 451, endPoint x: 604, endPoint y: 451, distance: 53.7
click at [604, 451] on span "'Cause the way you're callin' my name, I don't think i'll ever get enough, yeah" at bounding box center [536, 450] width 478 height 14
type textarea "I can"
click at [675, 491] on pre "You're runnin' through my mind like oh my" at bounding box center [567, 497] width 546 height 16
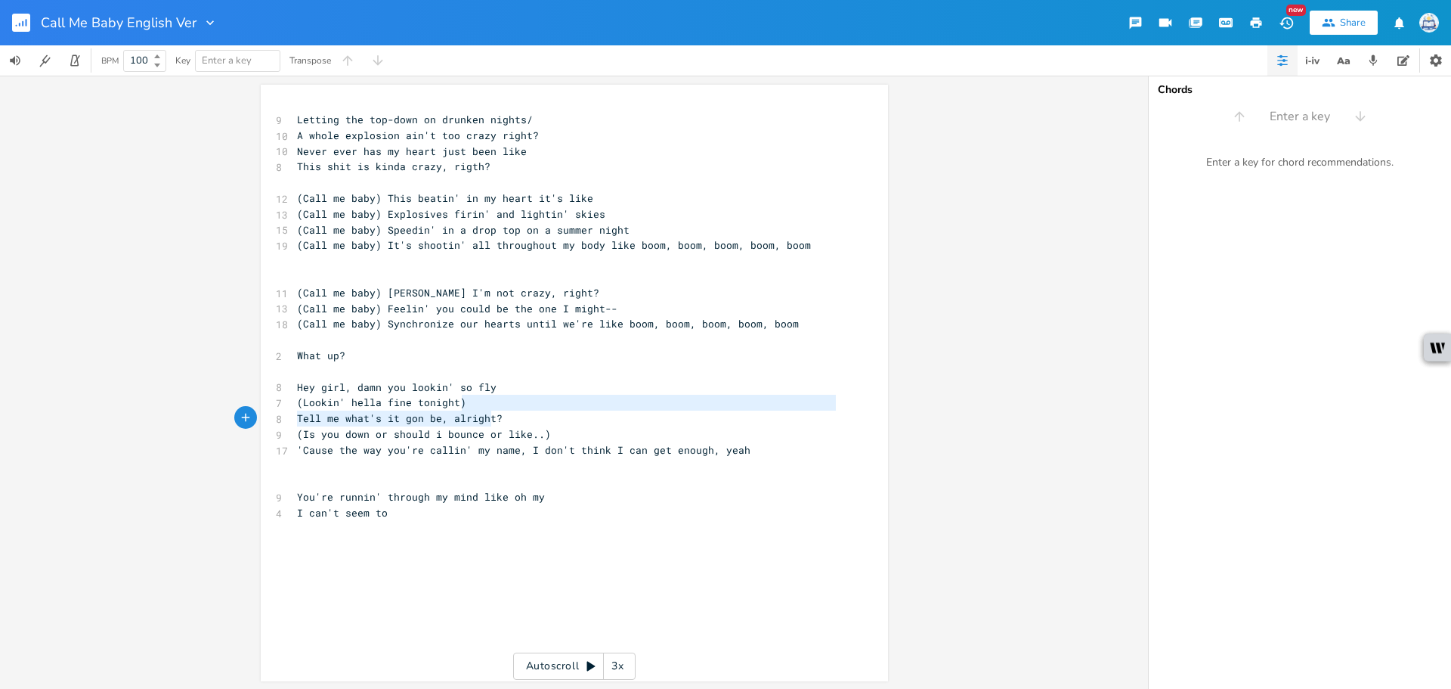
type textarea "Tell"
drag, startPoint x: 503, startPoint y: 409, endPoint x: 324, endPoint y: 413, distance: 179.2
click at [324, 413] on div "9 Letting the top-down on drunken nights/ 10 A whole explosion ain't too crazy …" at bounding box center [567, 324] width 546 height 425
drag, startPoint x: 557, startPoint y: 426, endPoint x: 289, endPoint y: 417, distance: 268.5
click at [294, 417] on div "9 Letting the top-down on drunken nights/ 10 A whole explosion ain't too crazy …" at bounding box center [567, 324] width 546 height 425
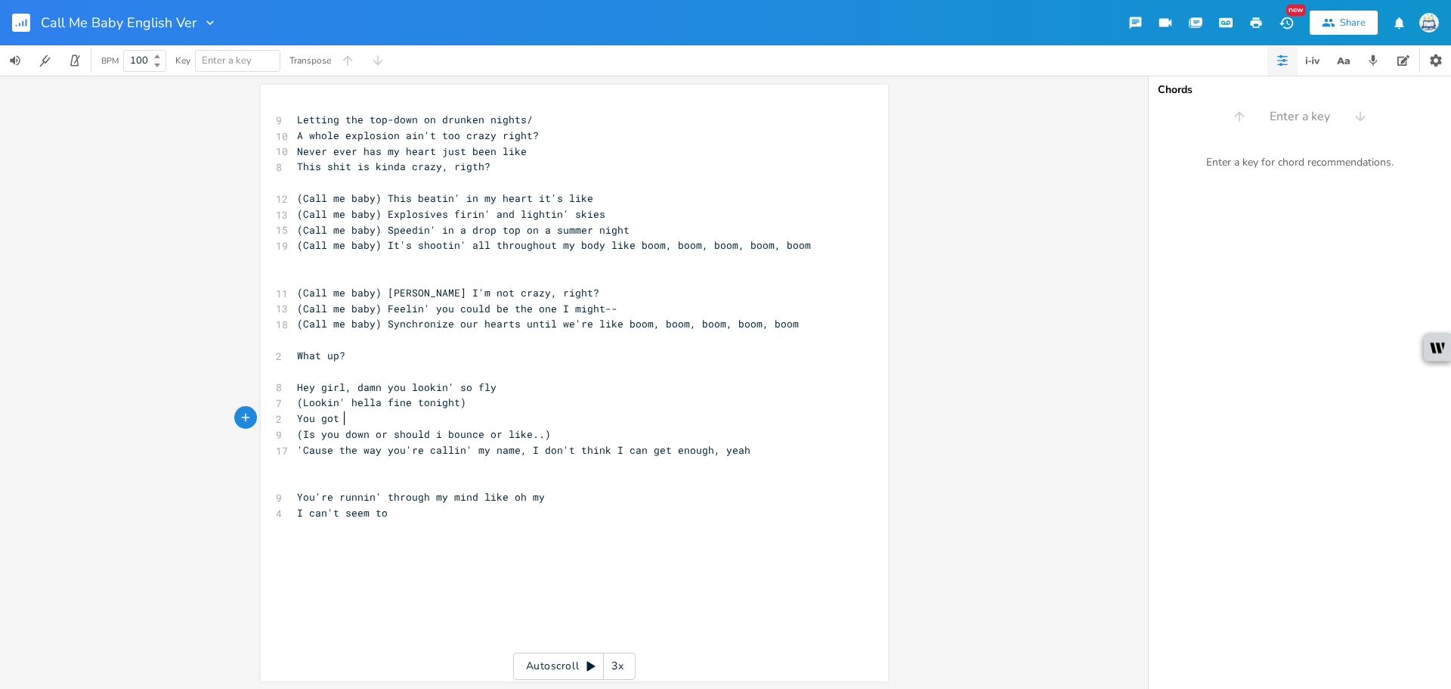
scroll to position [0, 36]
type textarea "You got me drawn into your ob"
type textarea "rbit"
